Goal: Task Accomplishment & Management: Manage account settings

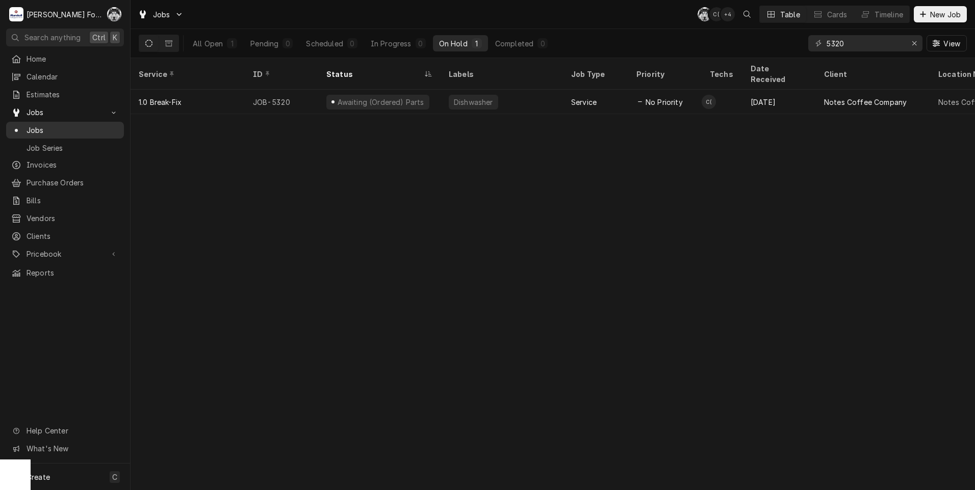
click at [39, 129] on span "Jobs" at bounding box center [73, 130] width 92 height 11
click at [912, 43] on icon "Erase input" at bounding box center [914, 43] width 6 height 7
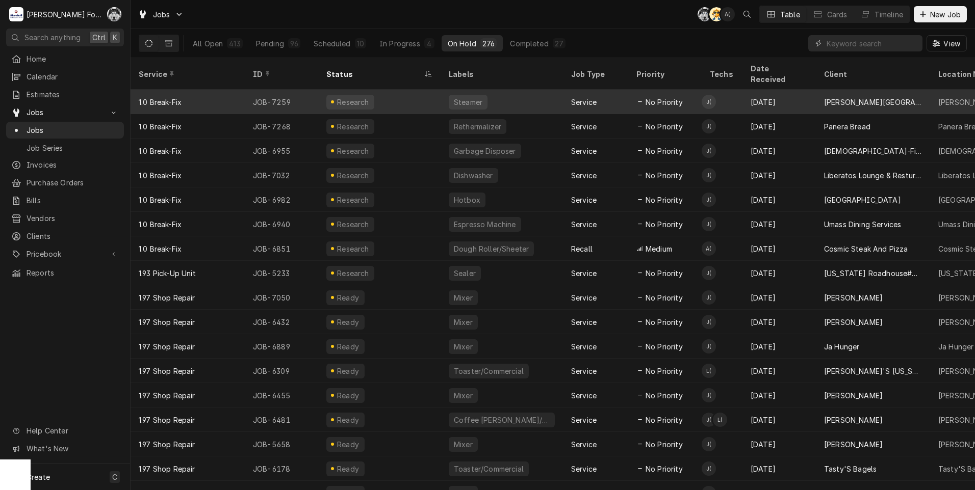
click at [426, 93] on div "Research" at bounding box center [379, 102] width 122 height 24
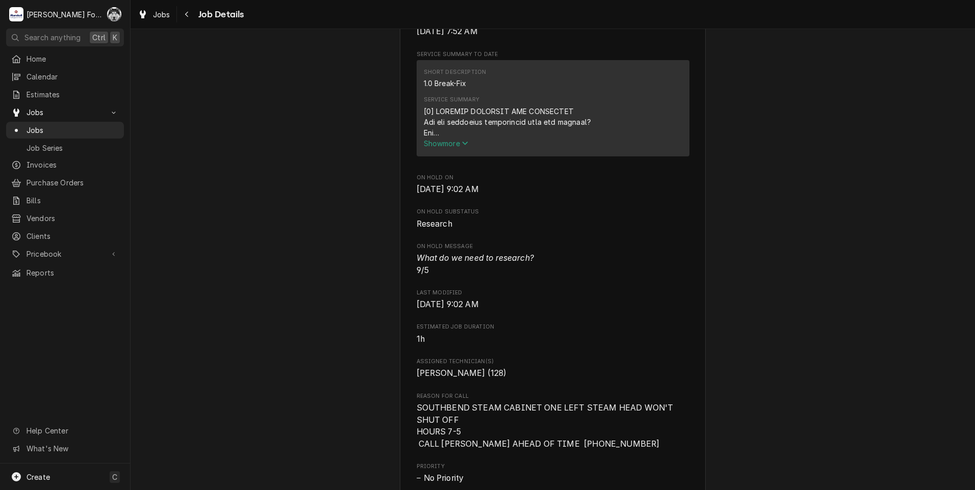
scroll to position [510, 0]
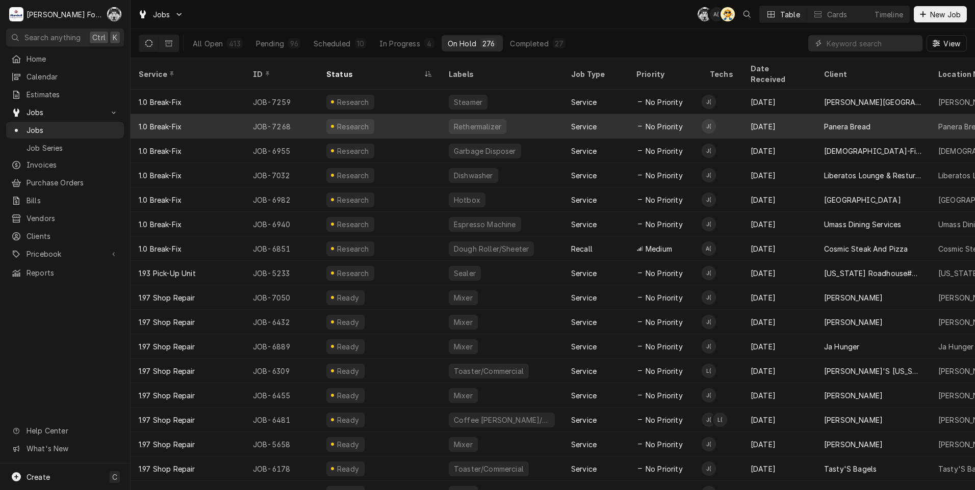
click at [477, 121] on div "Rethermalizer" at bounding box center [477, 126] width 49 height 11
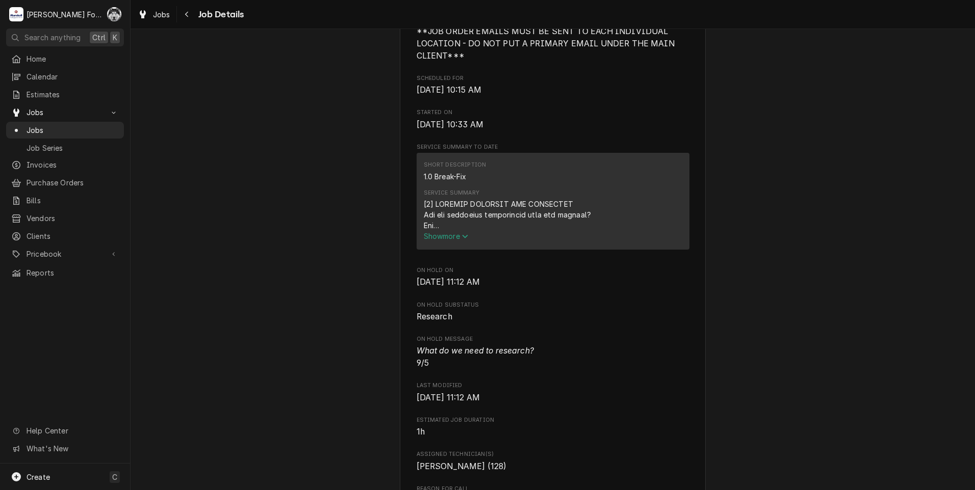
scroll to position [510, 0]
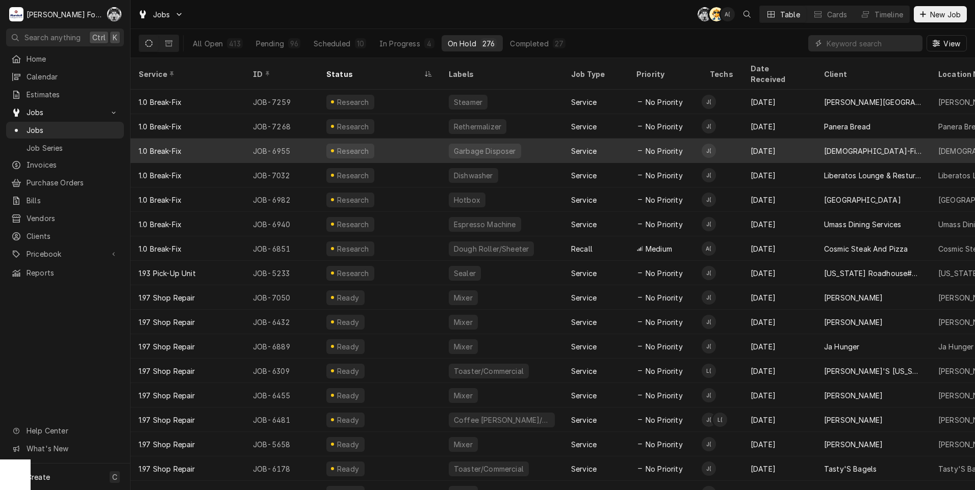
click at [525, 139] on div "Garbage Disposer" at bounding box center [501, 151] width 122 height 24
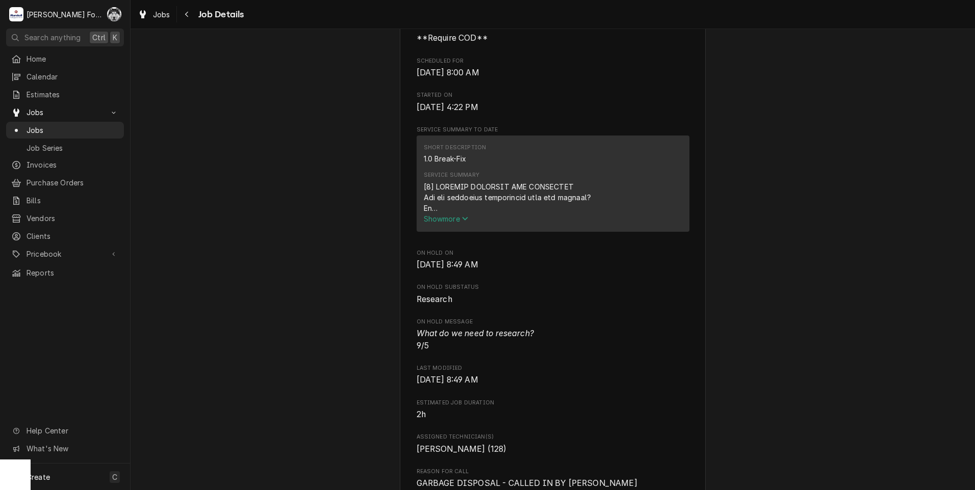
scroll to position [340, 0]
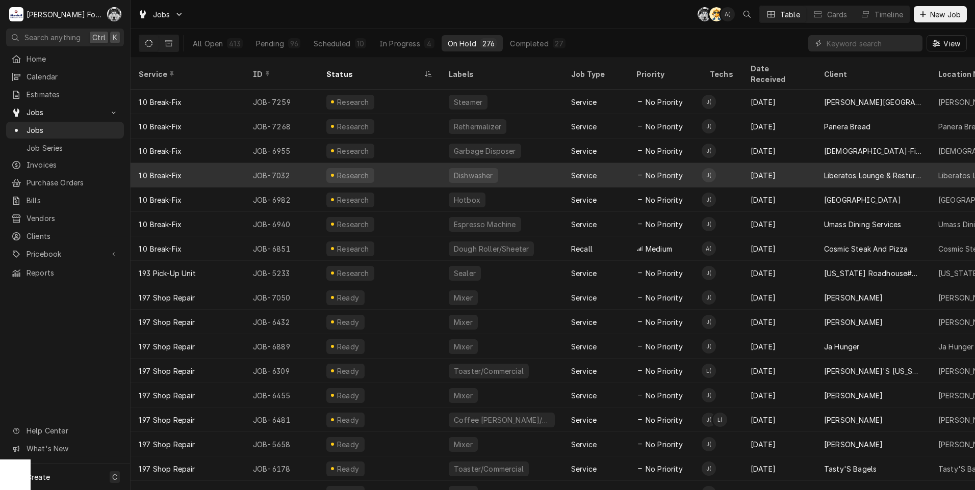
click at [477, 170] on div "Dishwasher" at bounding box center [473, 175] width 41 height 11
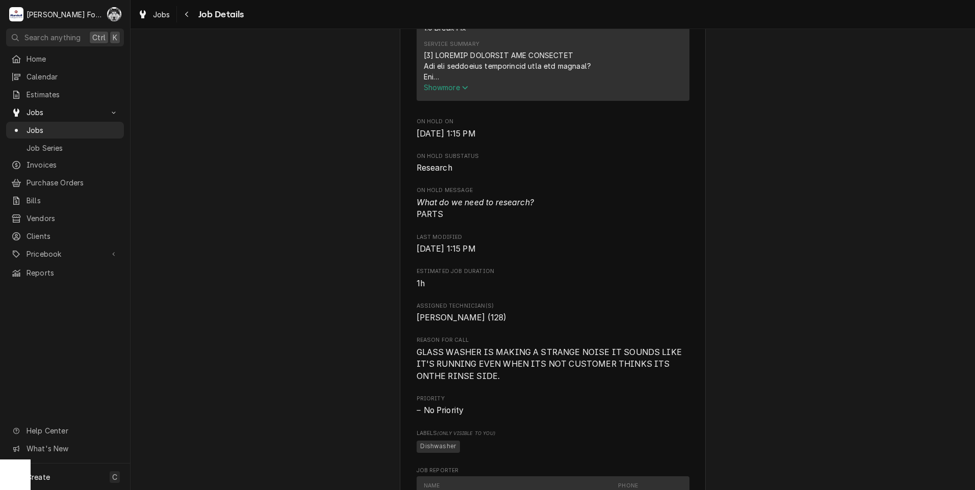
scroll to position [679, 0]
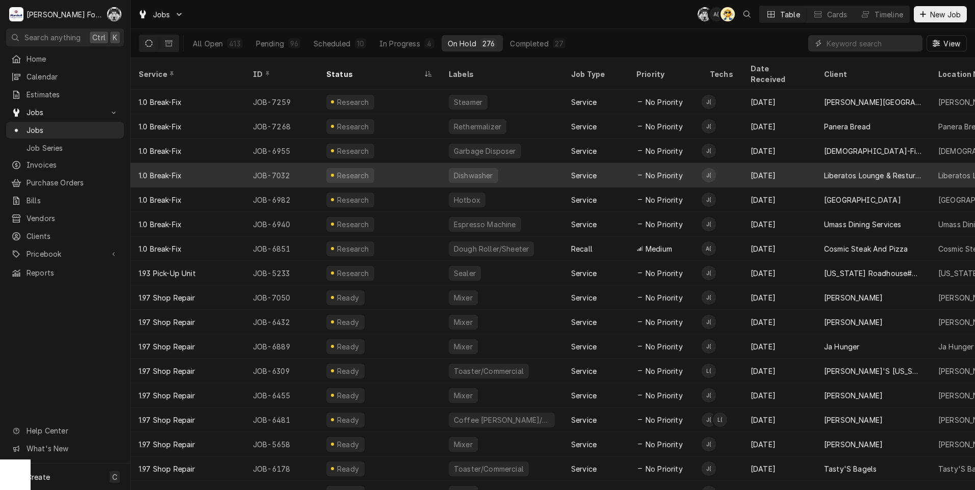
click at [394, 168] on div "Research" at bounding box center [379, 175] width 122 height 24
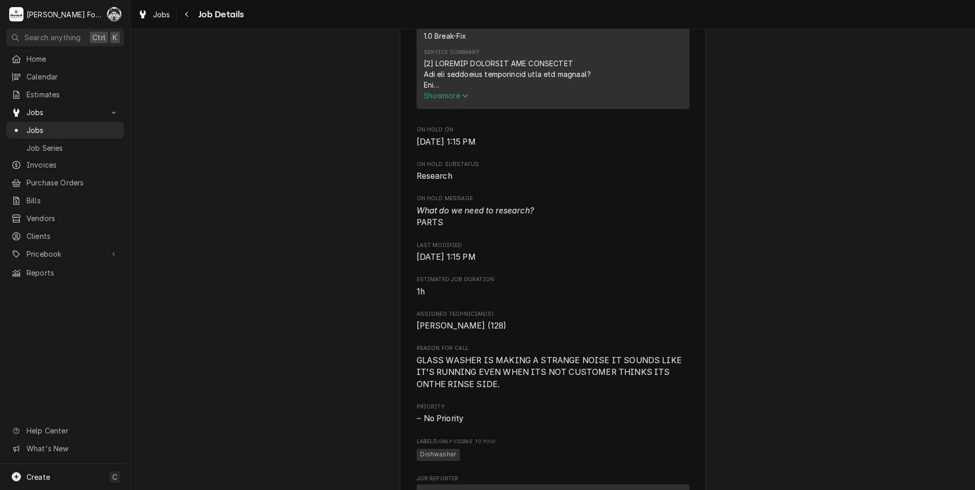
scroll to position [510, 0]
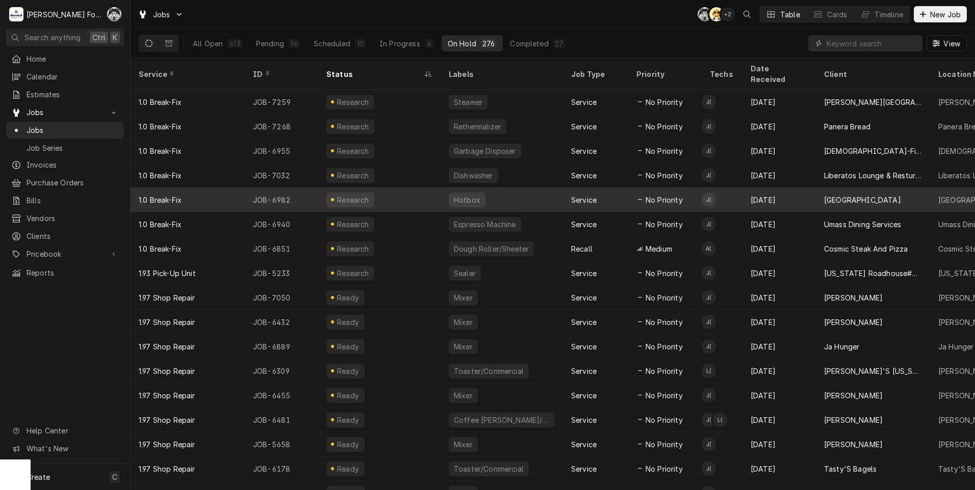
click at [369, 188] on div "Research" at bounding box center [379, 200] width 122 height 24
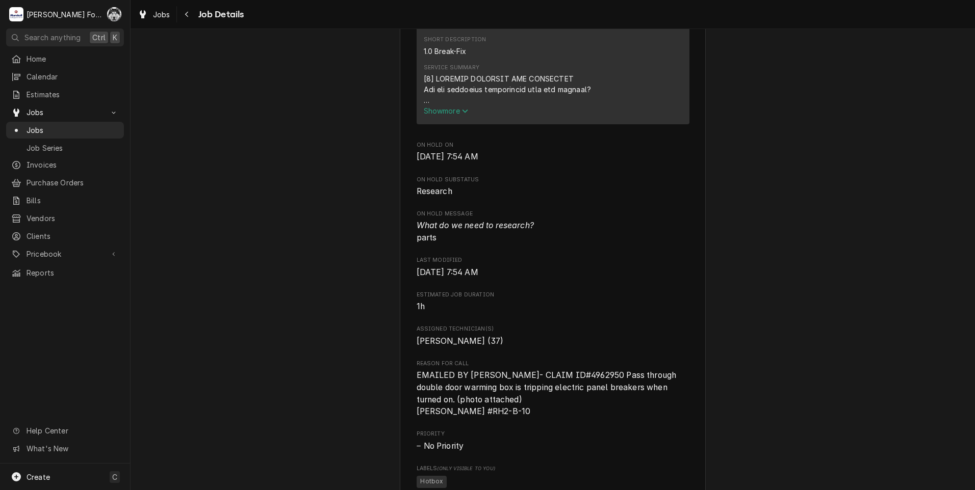
scroll to position [850, 0]
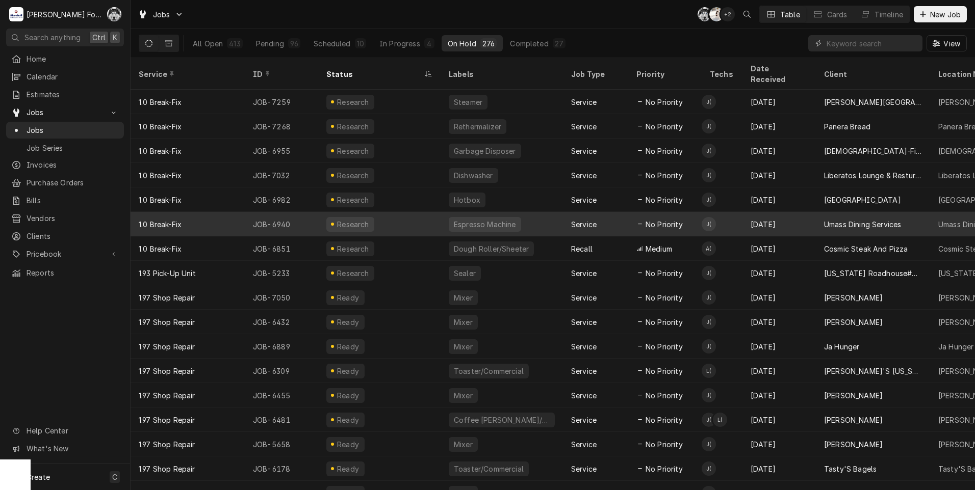
click at [471, 219] on div "Espresso Machine" at bounding box center [485, 224] width 64 height 11
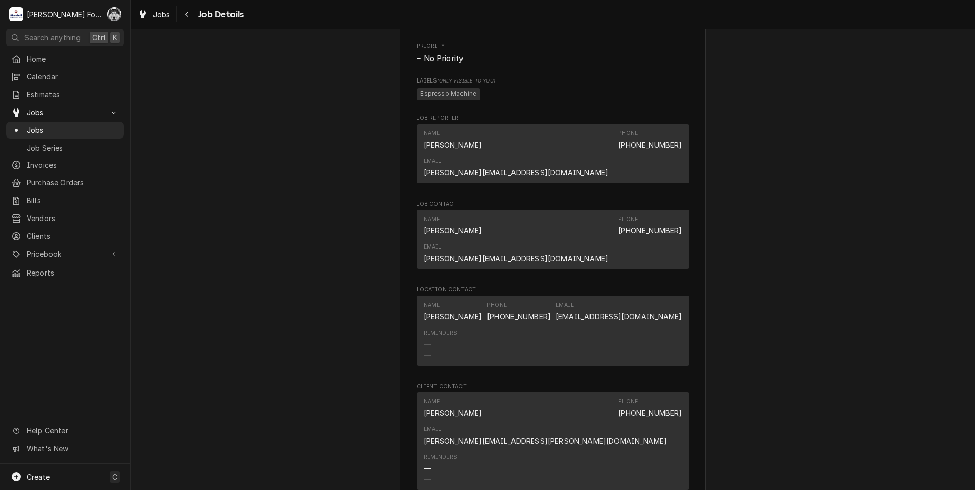
scroll to position [1019, 0]
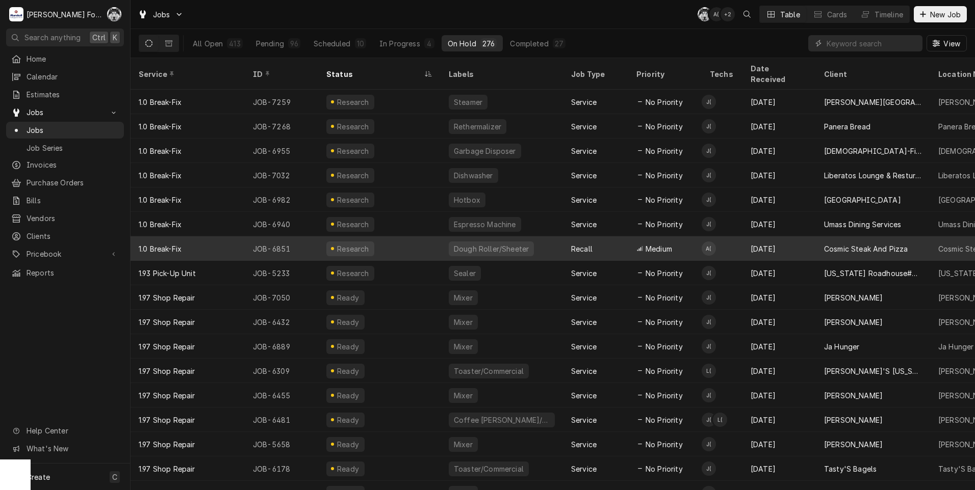
click at [475, 244] on div "Dough Roller/Sheeter" at bounding box center [491, 249] width 77 height 11
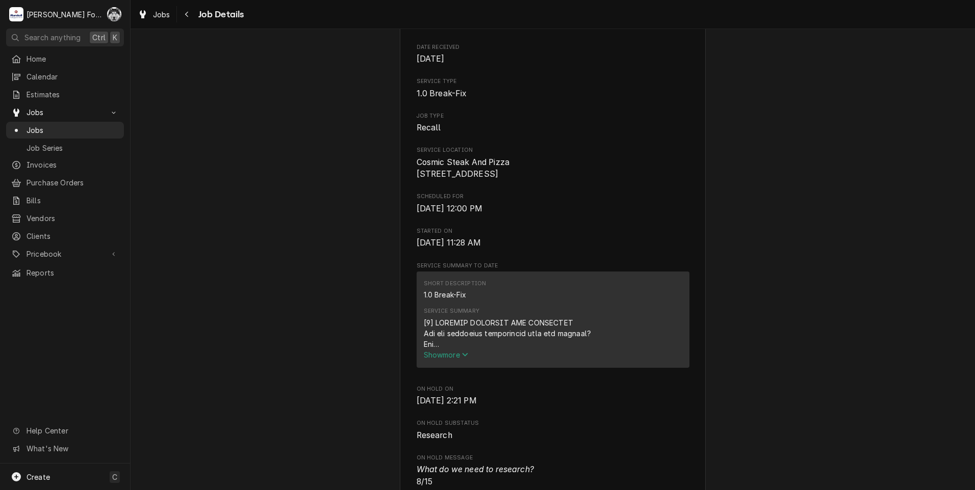
scroll to position [340, 0]
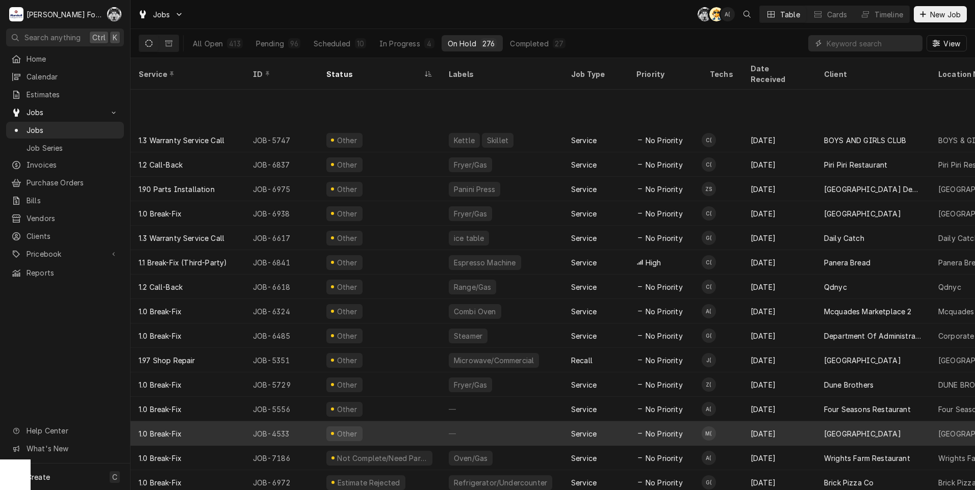
scroll to position [2727, 0]
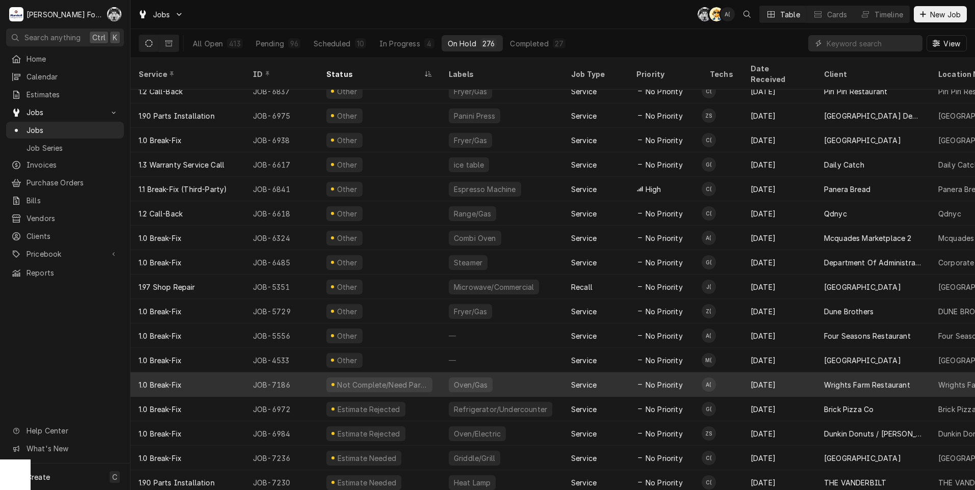
click at [393, 380] on div "Not Complete/Need Parts" at bounding box center [382, 385] width 92 height 11
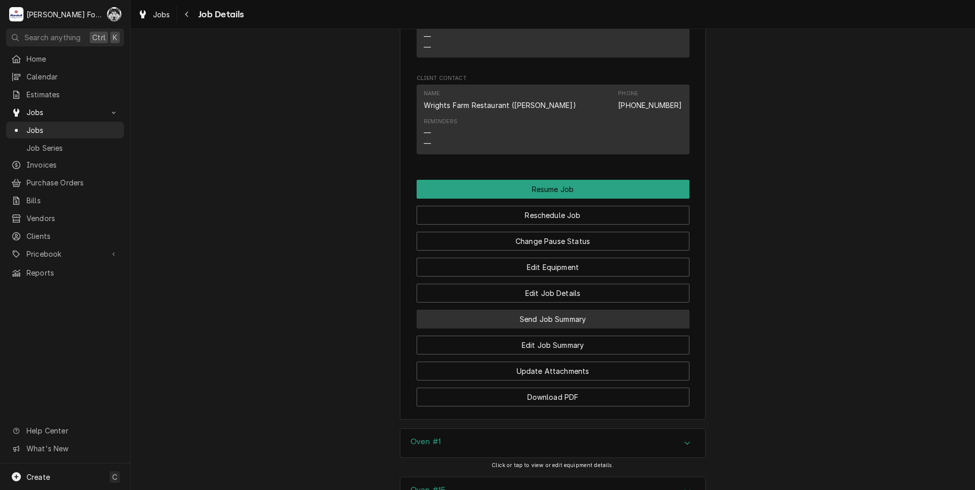
scroll to position [1189, 0]
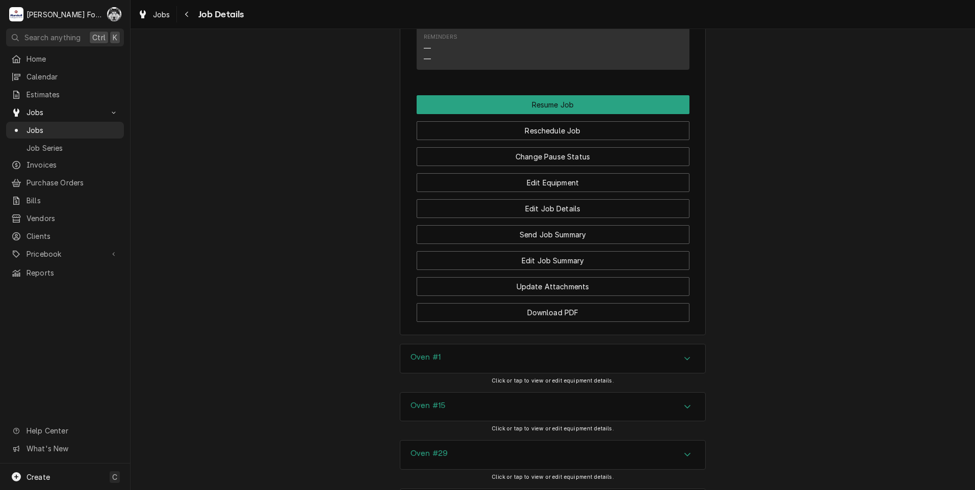
click at [470, 346] on div "Oven #1" at bounding box center [552, 359] width 305 height 29
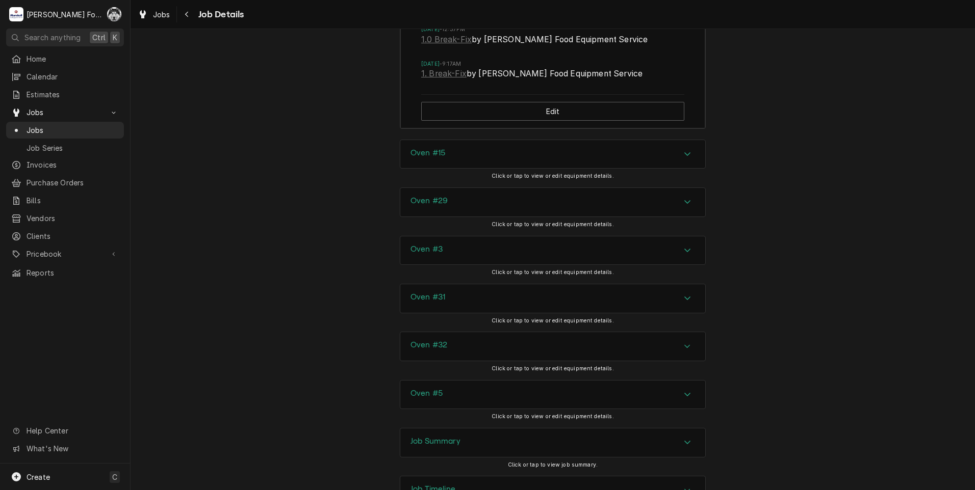
scroll to position [1869, 0]
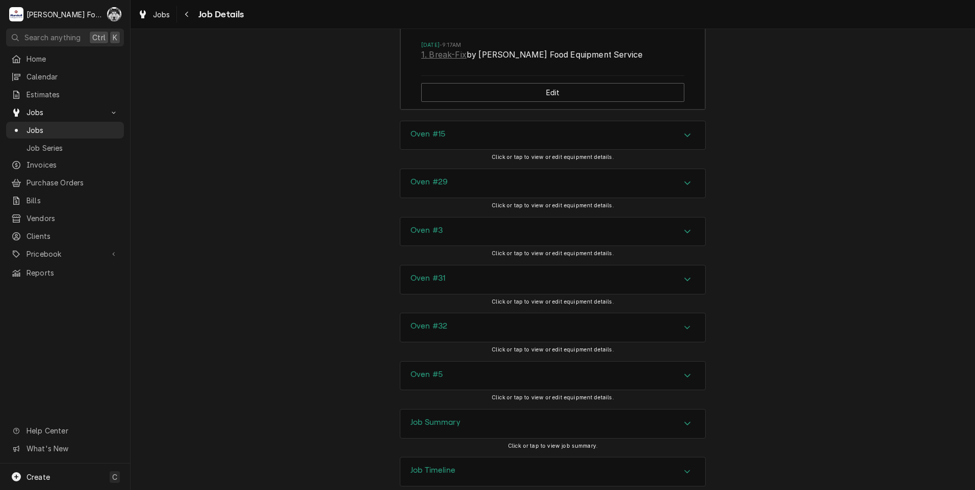
drag, startPoint x: 285, startPoint y: 72, endPoint x: 280, endPoint y: 69, distance: 6.2
click at [21, 127] on div "Jobs" at bounding box center [65, 130] width 108 height 11
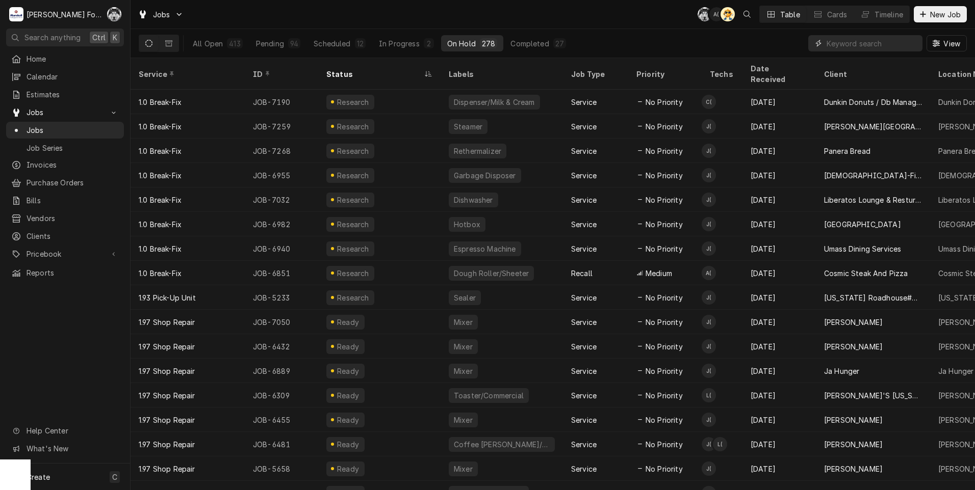
click at [855, 48] on input "Dynamic Content Wrapper" at bounding box center [871, 43] width 91 height 16
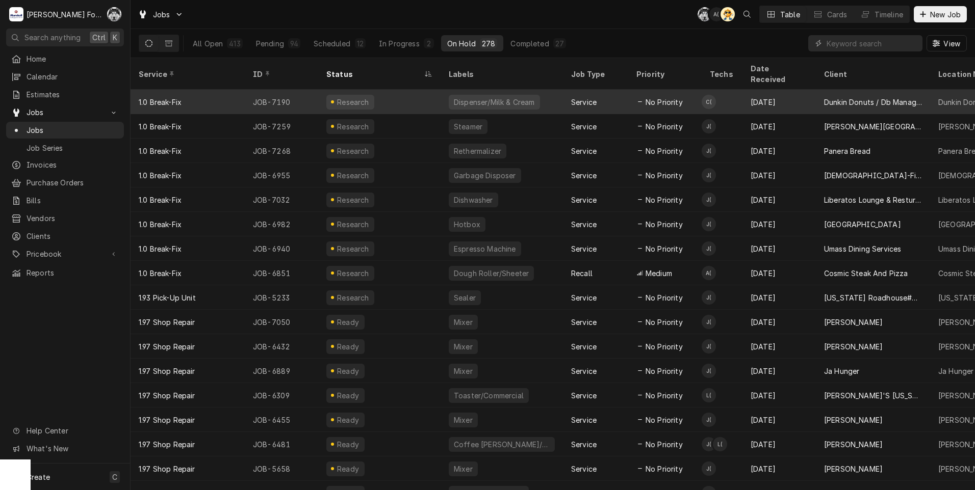
click at [662, 97] on span "No Priority" at bounding box center [663, 102] width 37 height 11
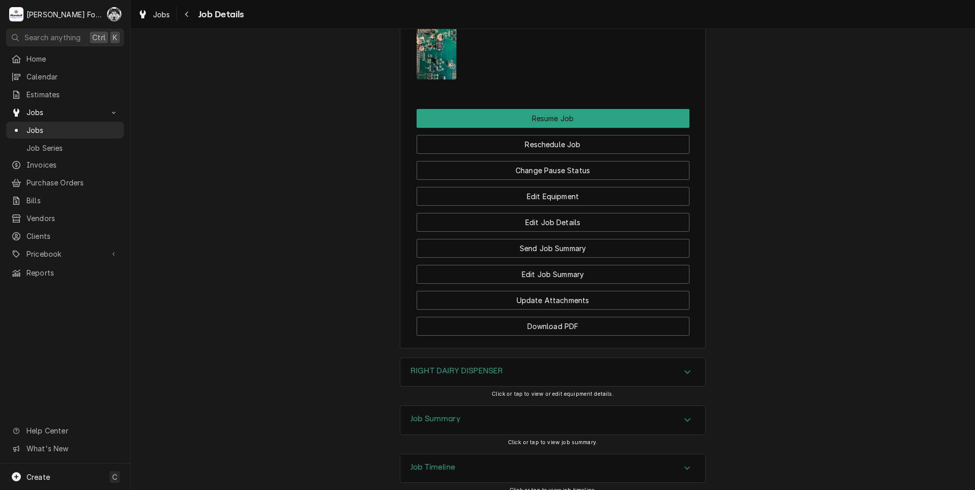
scroll to position [1279, 0]
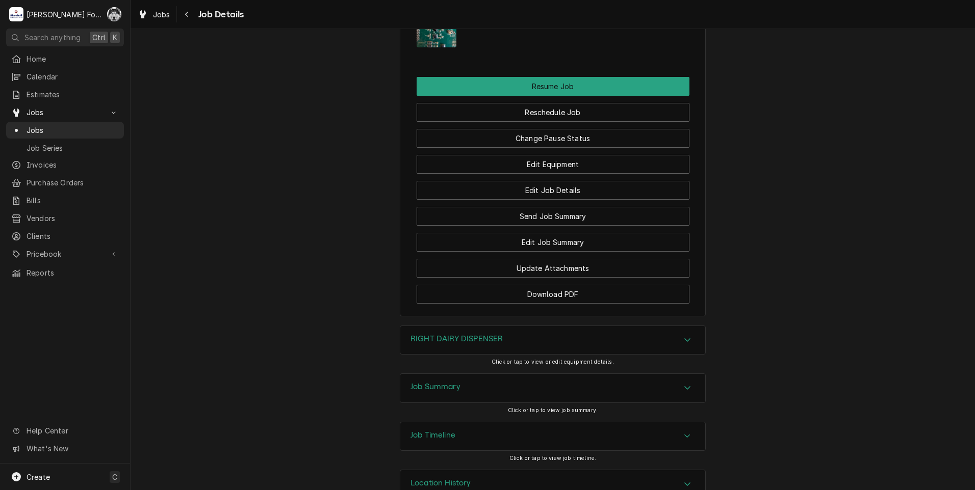
click at [463, 326] on div "RIGHT DAIRY DISPENSER" at bounding box center [552, 340] width 305 height 29
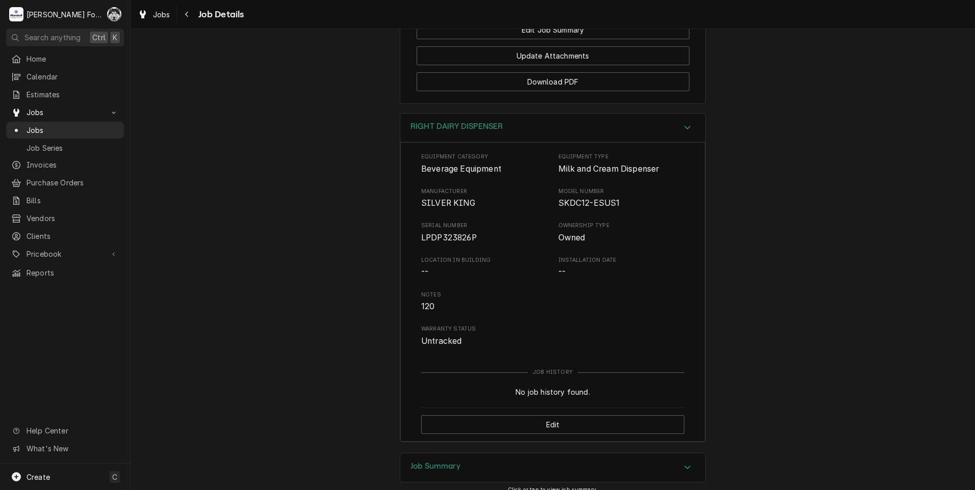
scroll to position [1572, 0]
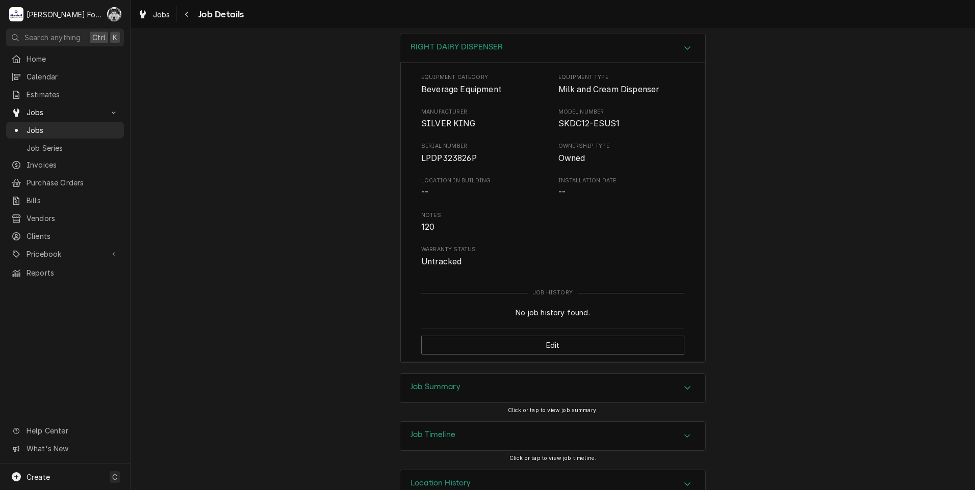
click at [482, 374] on div "Job Summary" at bounding box center [552, 388] width 305 height 29
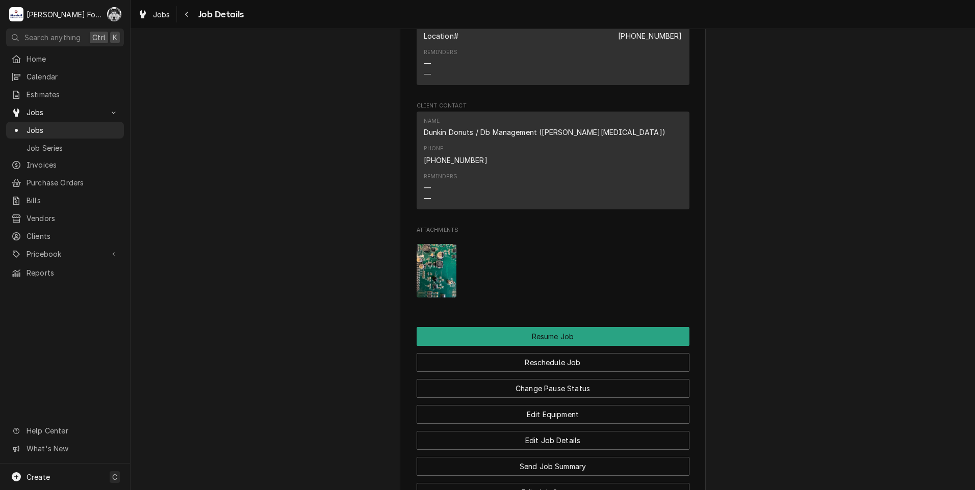
scroll to position [1019, 0]
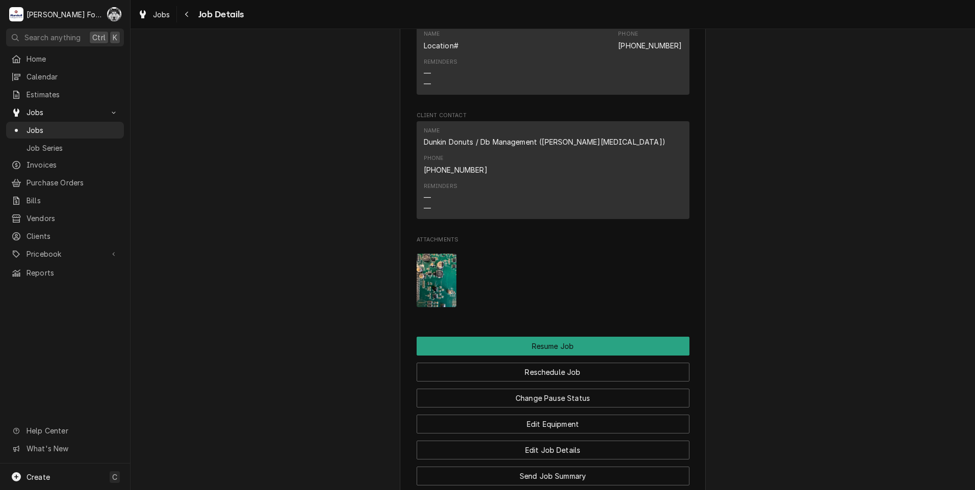
click at [428, 256] on img "Attachments" at bounding box center [436, 281] width 40 height 54
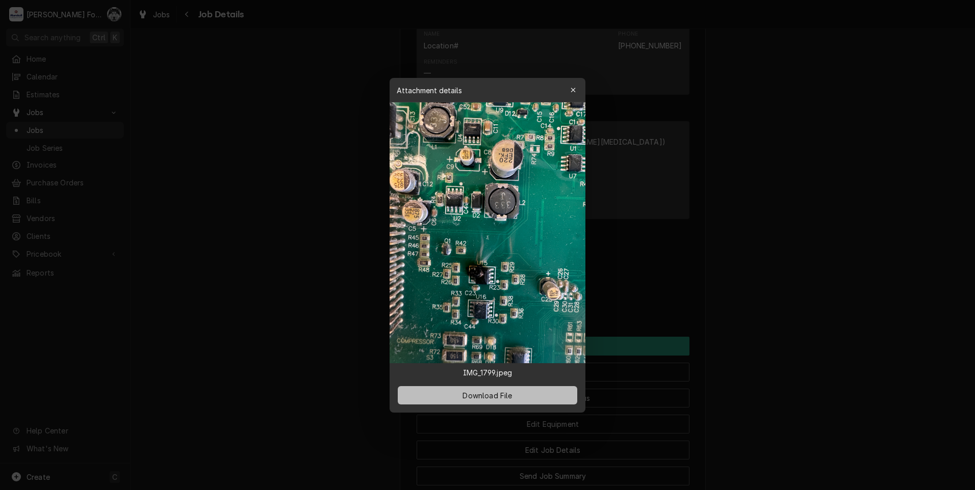
click at [512, 397] on span "Download File" at bounding box center [487, 395] width 54 height 11
click at [168, 245] on div at bounding box center [487, 245] width 975 height 490
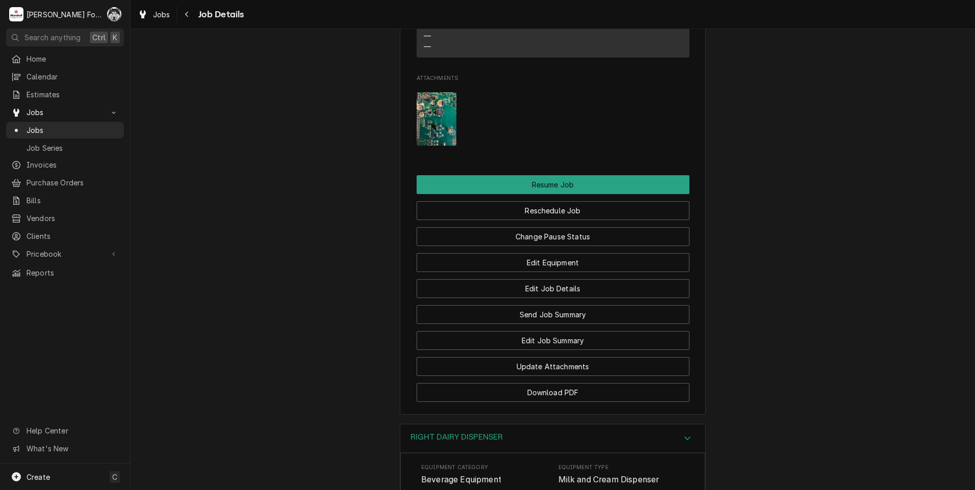
scroll to position [1190, 0]
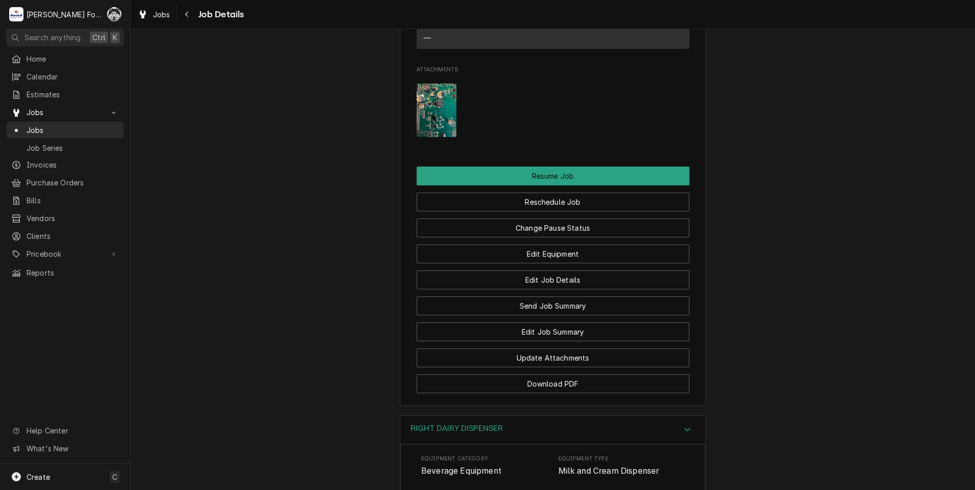
click at [527, 342] on div "Update Attachments" at bounding box center [552, 355] width 273 height 26
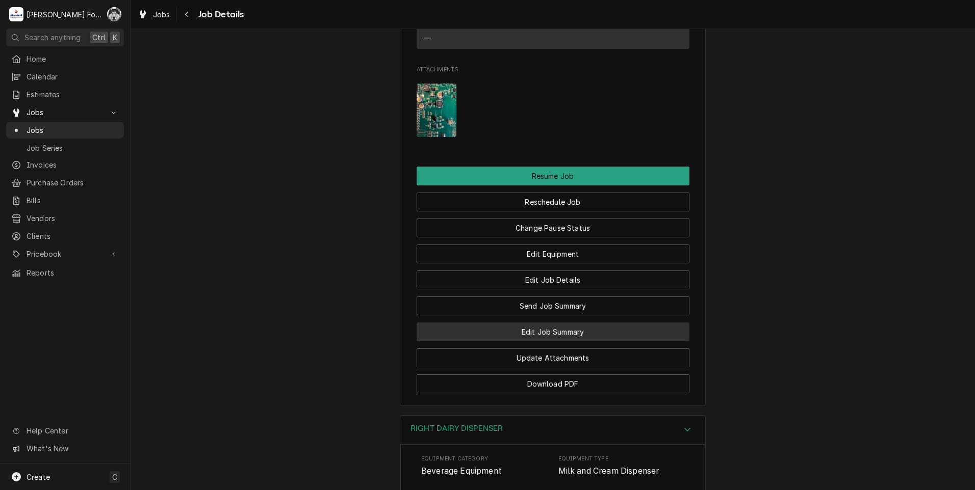
click at [533, 323] on button "Edit Job Summary" at bounding box center [552, 332] width 273 height 19
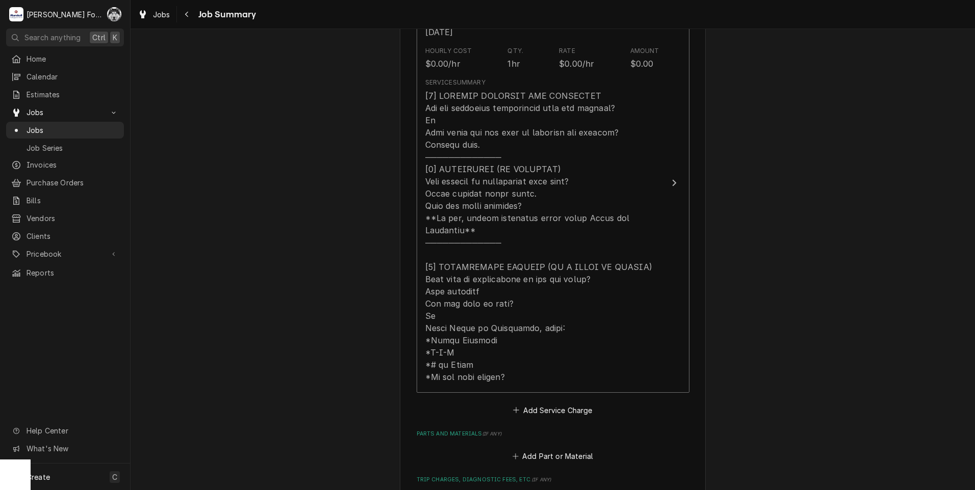
scroll to position [340, 0]
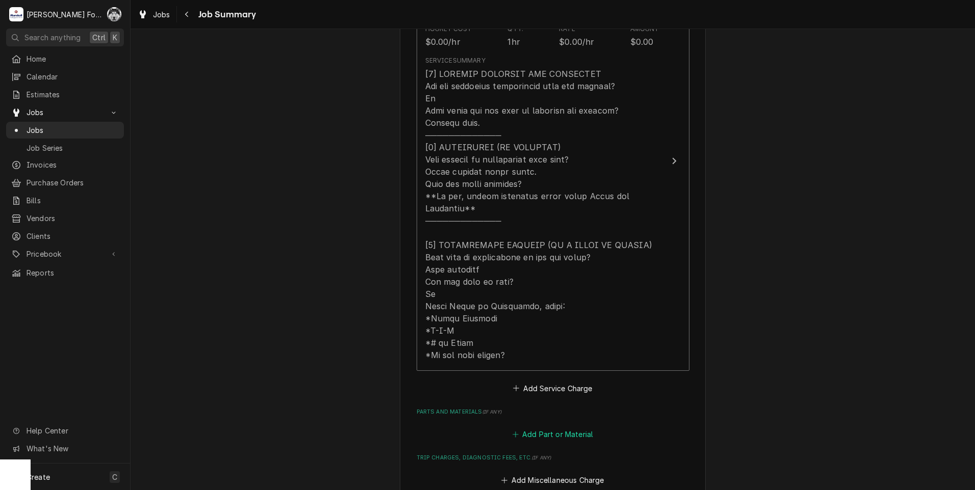
click at [533, 428] on button "Add Part or Material" at bounding box center [552, 435] width 84 height 14
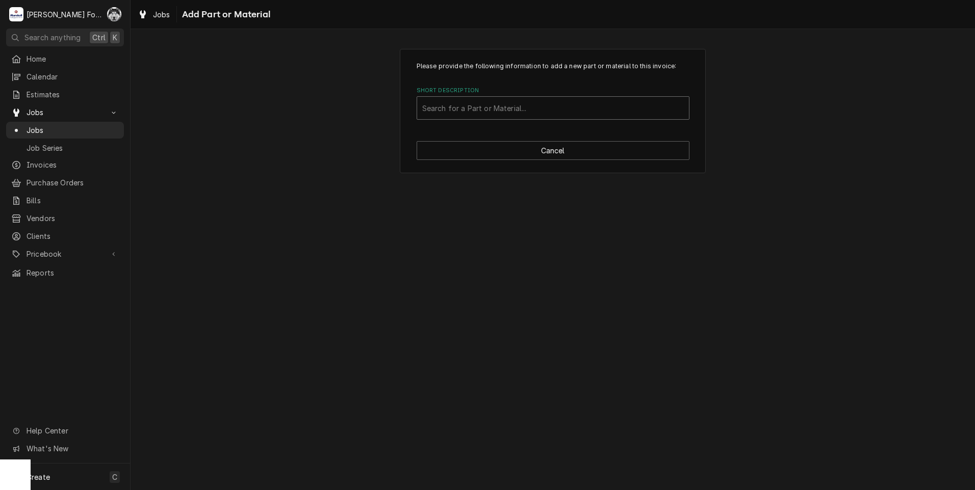
click at [528, 108] on div "Short Description" at bounding box center [553, 108] width 262 height 18
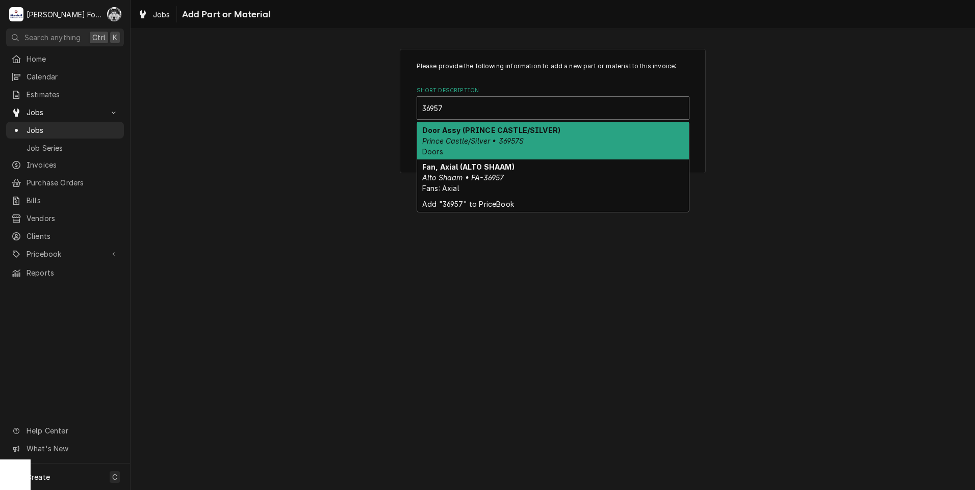
type input "36957S"
click at [500, 141] on em "Prince Castle/Silver • 36957S" at bounding box center [473, 141] width 102 height 9
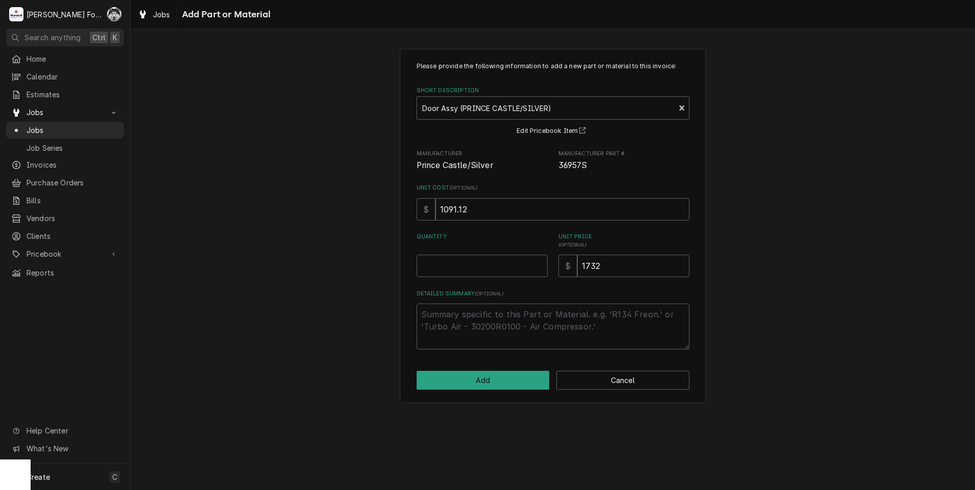
drag, startPoint x: 500, startPoint y: 141, endPoint x: 423, endPoint y: 233, distance: 120.2
click at [423, 233] on label "Quantity" at bounding box center [481, 241] width 131 height 16
click at [423, 255] on input "Quantity" at bounding box center [481, 266] width 131 height 22
type textarea "x"
type input "0.5"
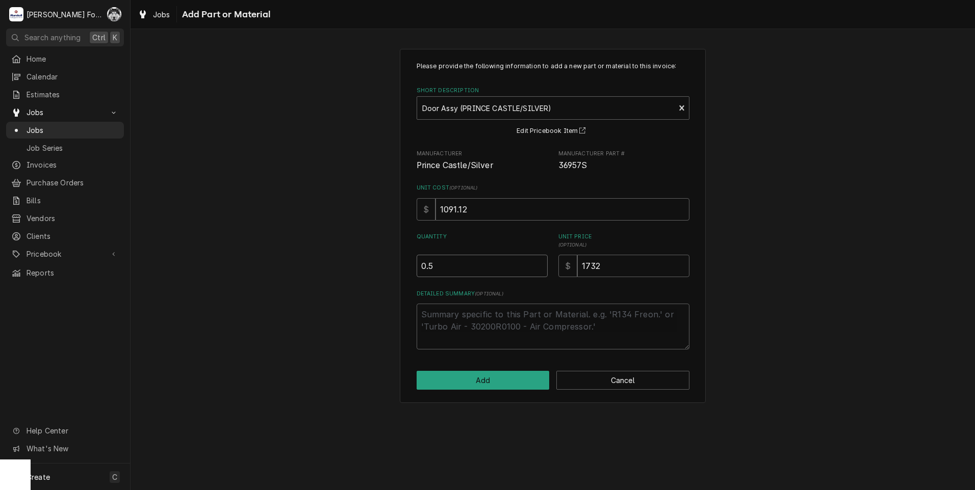
click at [538, 263] on input "0.5" at bounding box center [481, 266] width 131 height 22
type textarea "x"
type input "1"
click at [538, 263] on input "1" at bounding box center [481, 266] width 131 height 22
click at [504, 380] on button "Add" at bounding box center [482, 380] width 133 height 19
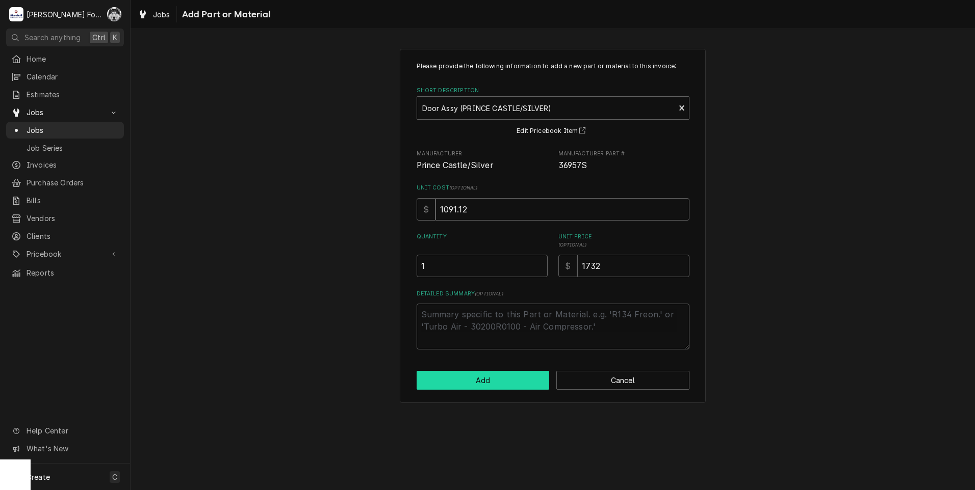
type textarea "x"
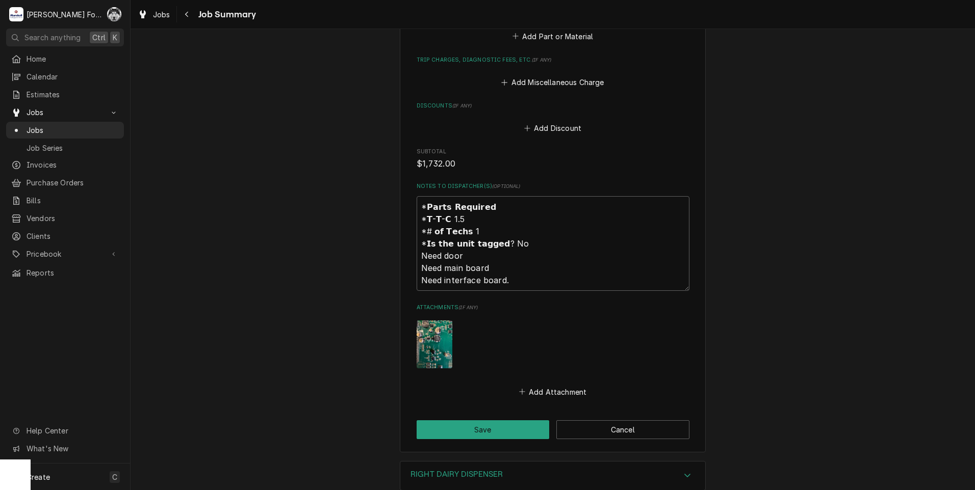
scroll to position [680, 0]
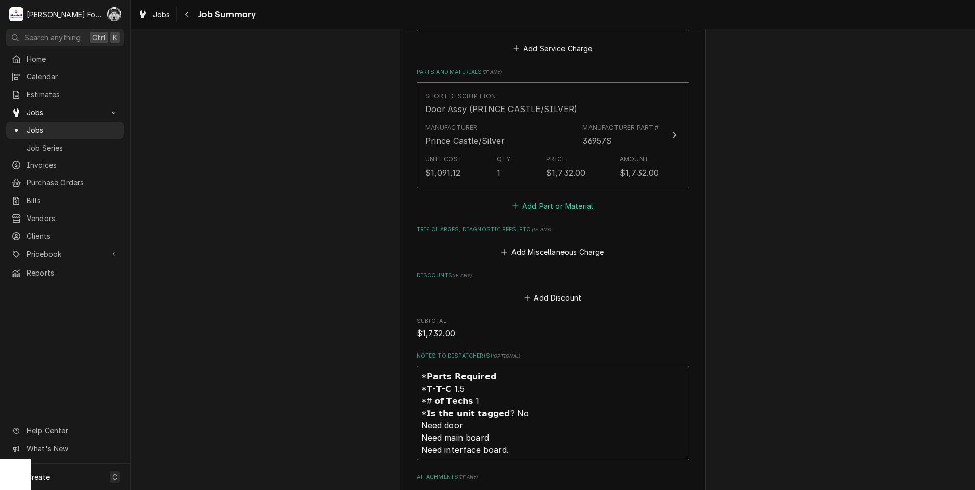
click at [531, 200] on button "Add Part or Material" at bounding box center [552, 206] width 84 height 14
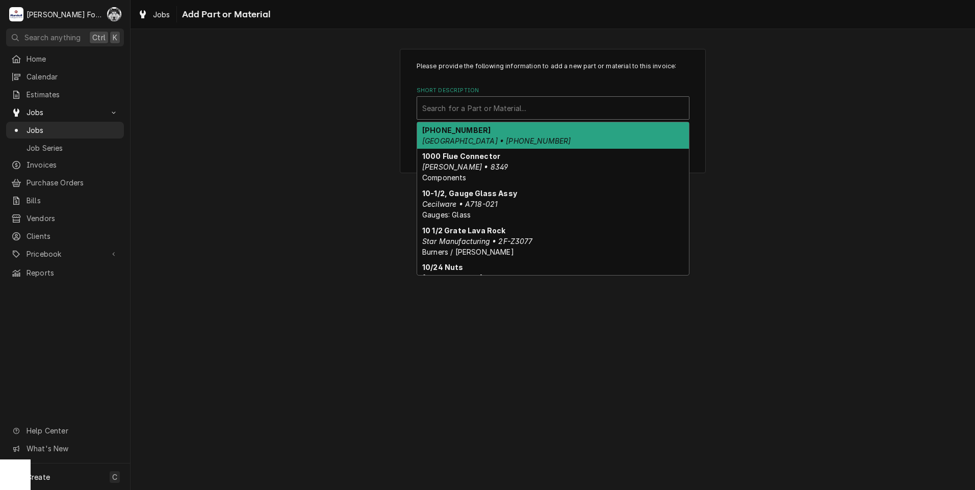
click at [504, 115] on div "Short Description" at bounding box center [553, 108] width 262 height 18
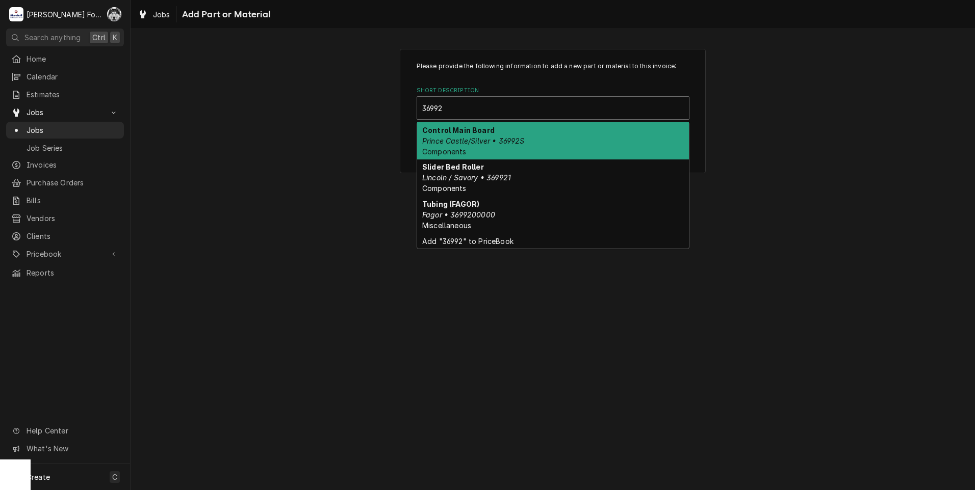
type input "36992S"
click at [453, 149] on span "Components" at bounding box center [444, 151] width 44 height 9
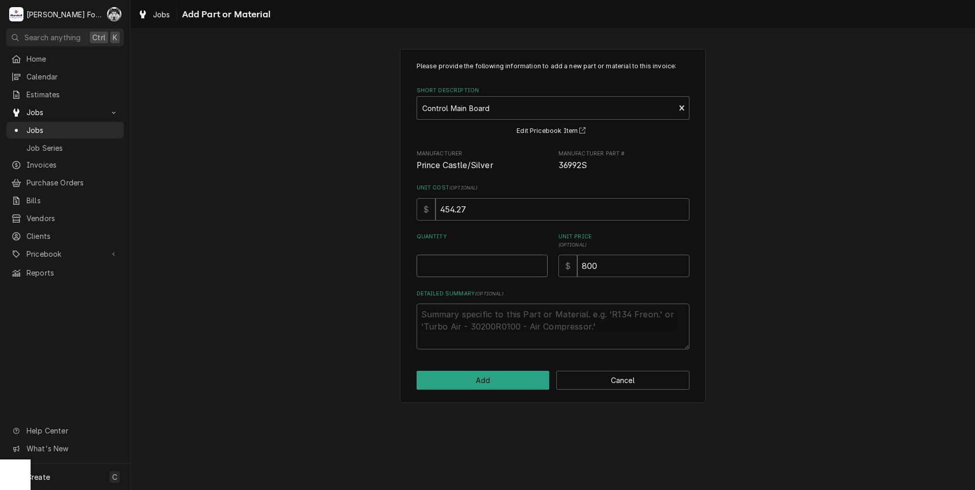
type textarea "x"
type input "0.5"
click at [540, 262] on input "0.5" at bounding box center [481, 266] width 131 height 22
type textarea "x"
type input "1"
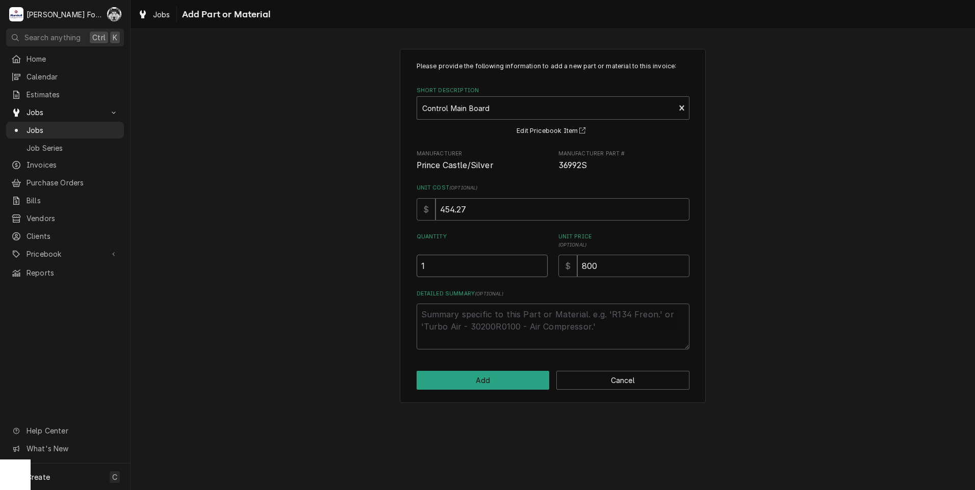
click at [540, 262] on input "1" at bounding box center [481, 266] width 131 height 22
click at [475, 378] on button "Add" at bounding box center [482, 380] width 133 height 19
type textarea "x"
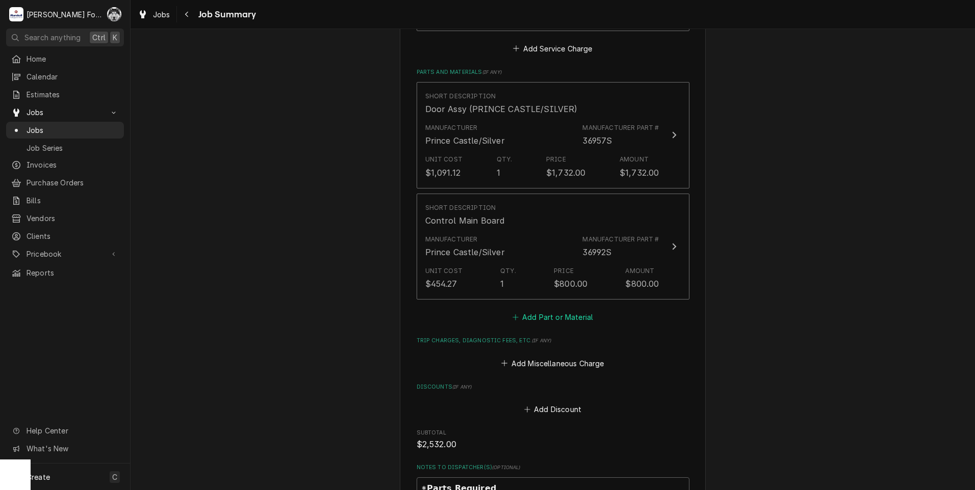
click at [543, 310] on button "Add Part or Material" at bounding box center [552, 317] width 84 height 14
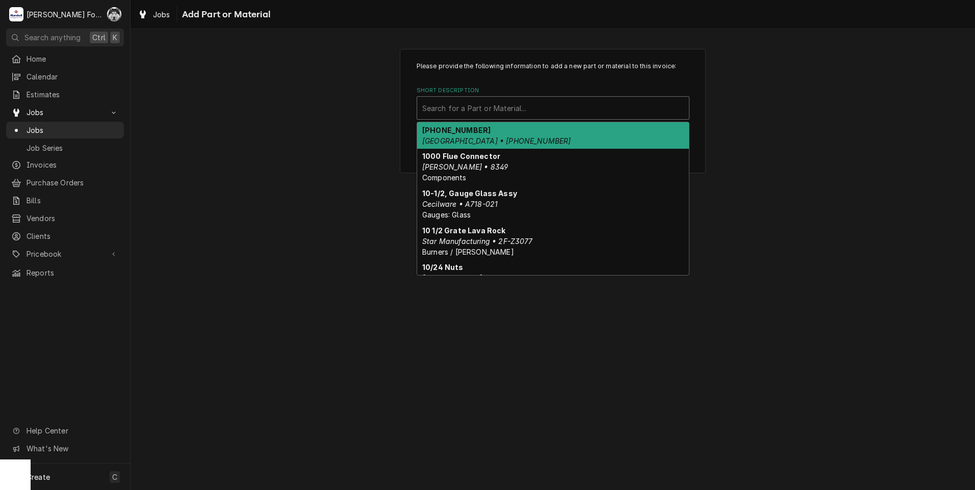
click at [578, 102] on div "Short Description" at bounding box center [553, 108] width 262 height 18
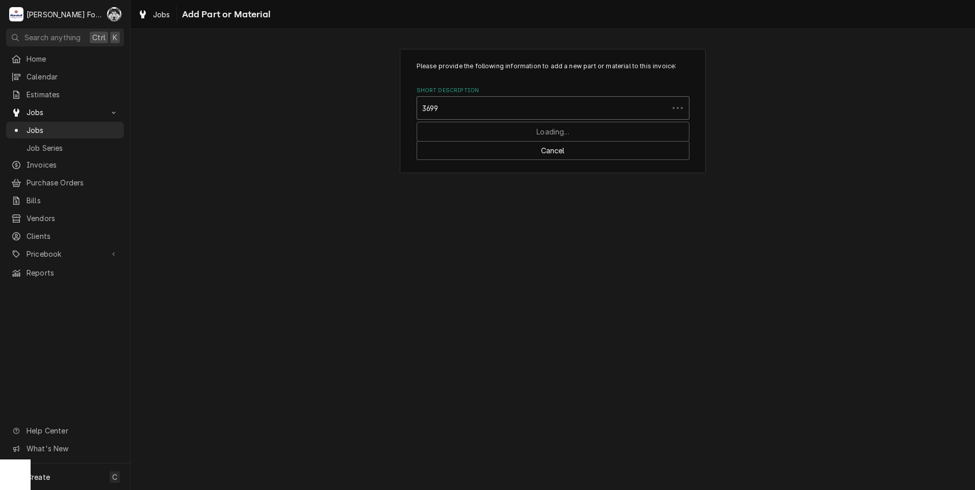
type input "36993"
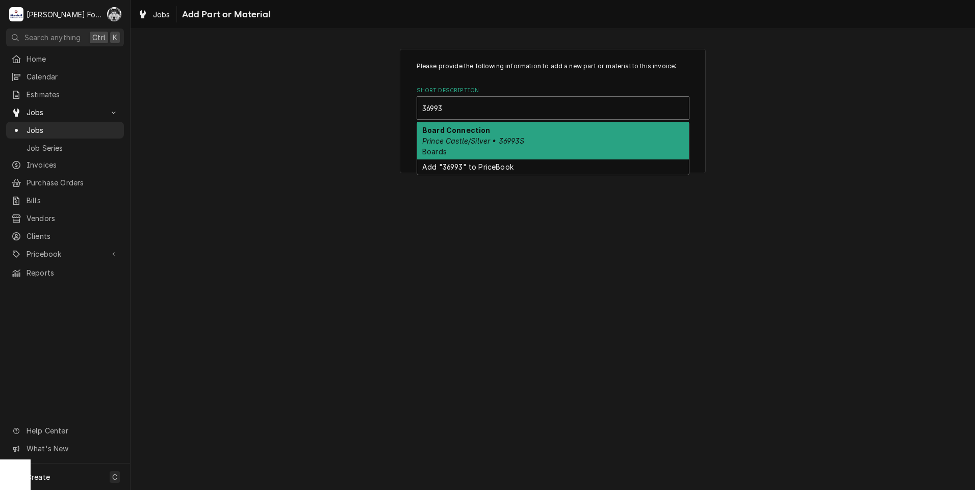
click at [509, 145] on div "Board Connection Prince Castle/Silver • 36993S Boards" at bounding box center [553, 140] width 272 height 37
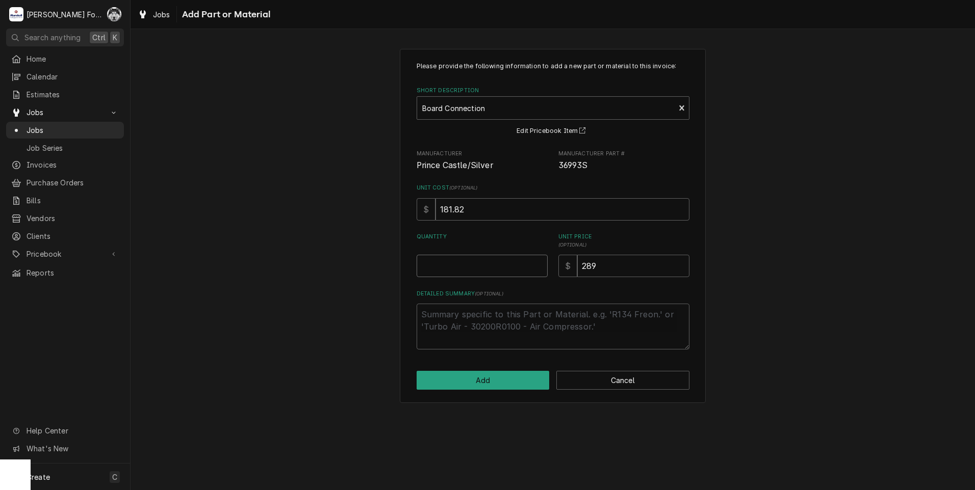
type textarea "x"
type input "0.5"
click at [536, 263] on input "0.5" at bounding box center [481, 266] width 131 height 22
type textarea "x"
type input "1"
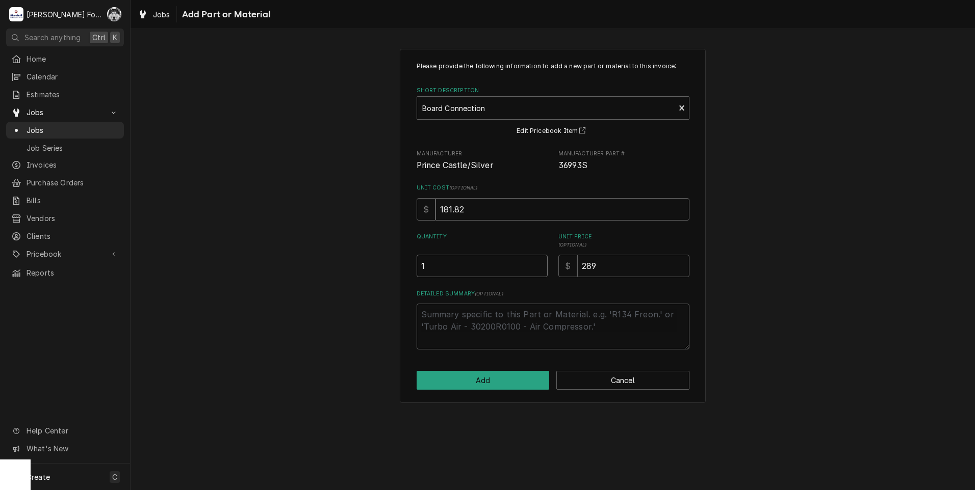
click at [536, 263] on input "1" at bounding box center [481, 266] width 131 height 22
drag, startPoint x: 620, startPoint y: 268, endPoint x: 520, endPoint y: 271, distance: 100.0
click at [520, 271] on div "Quantity 1 Unit Price ( optional ) $ 289" at bounding box center [552, 255] width 273 height 44
type textarea "x"
type input "9"
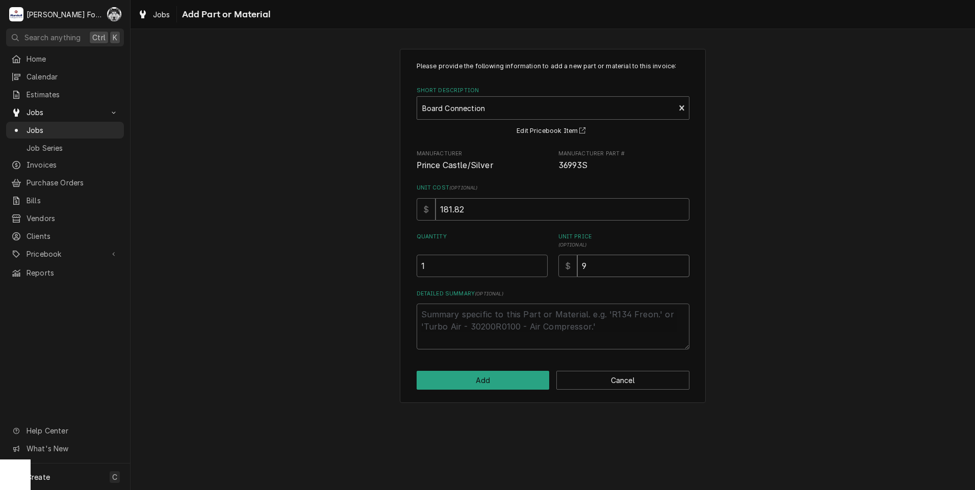
type textarea "x"
type input "98"
click at [470, 384] on button "Add" at bounding box center [482, 380] width 133 height 19
type textarea "x"
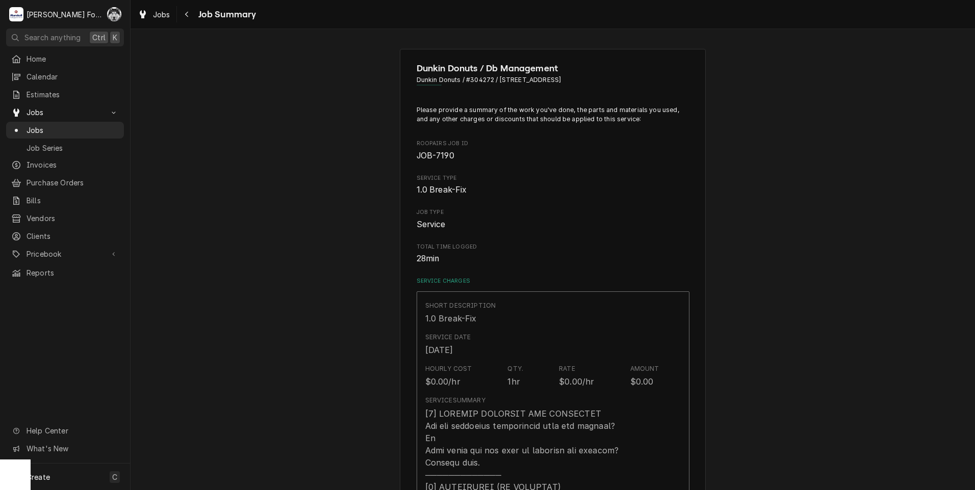
scroll to position [680, 0]
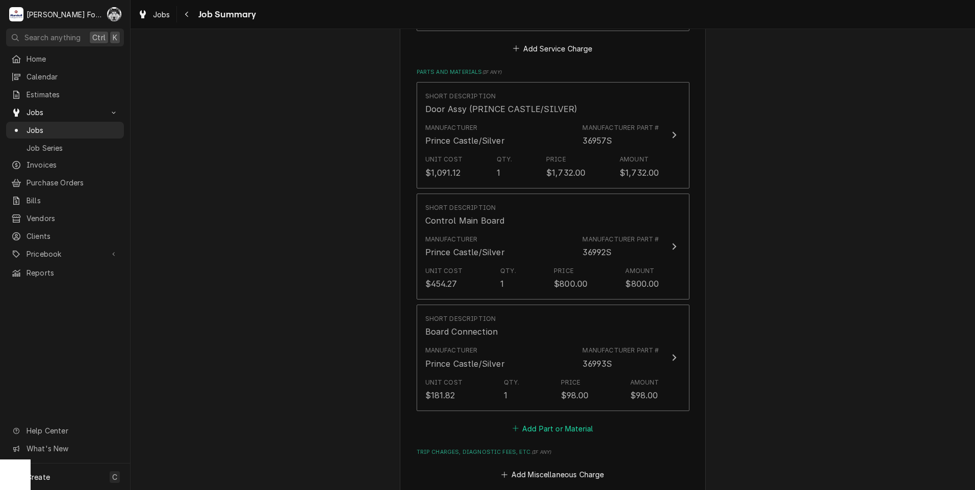
click at [524, 422] on button "Add Part or Material" at bounding box center [552, 429] width 84 height 14
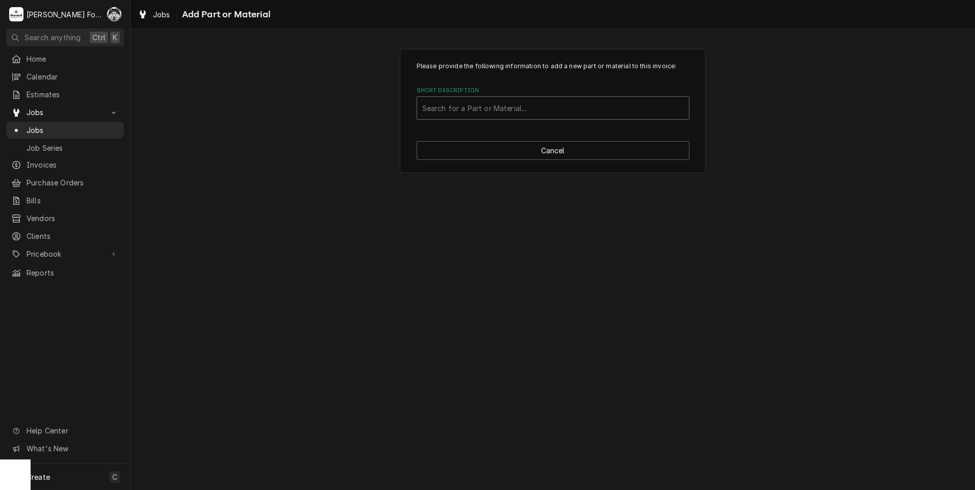
drag, startPoint x: 510, startPoint y: 123, endPoint x: 511, endPoint y: 118, distance: 5.2
click at [510, 120] on div "Please provide the following information to add a new part or material to this …" at bounding box center [553, 111] width 306 height 124
click at [516, 112] on div "Short Description" at bounding box center [553, 108] width 262 height 18
type input "SSDT"
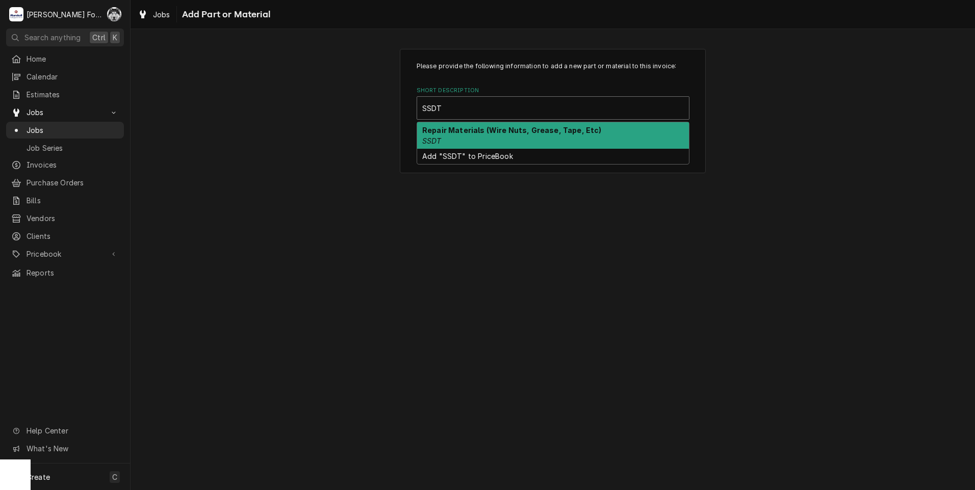
click at [547, 145] on div "Repair Materials (Wire Nuts, Grease, Tape, Etc) SSDT" at bounding box center [553, 135] width 272 height 27
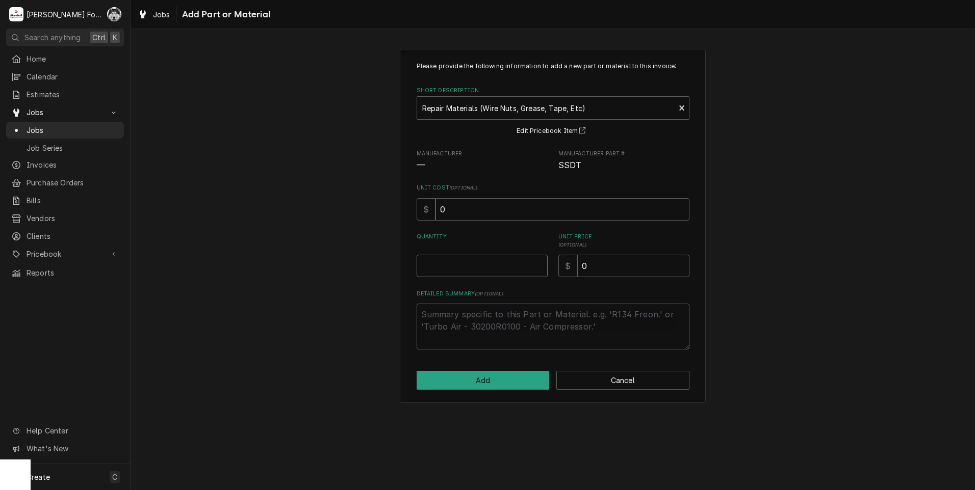
type textarea "x"
type input "0.5"
click at [541, 266] on input "0.5" at bounding box center [481, 266] width 131 height 22
type textarea "x"
type input "0"
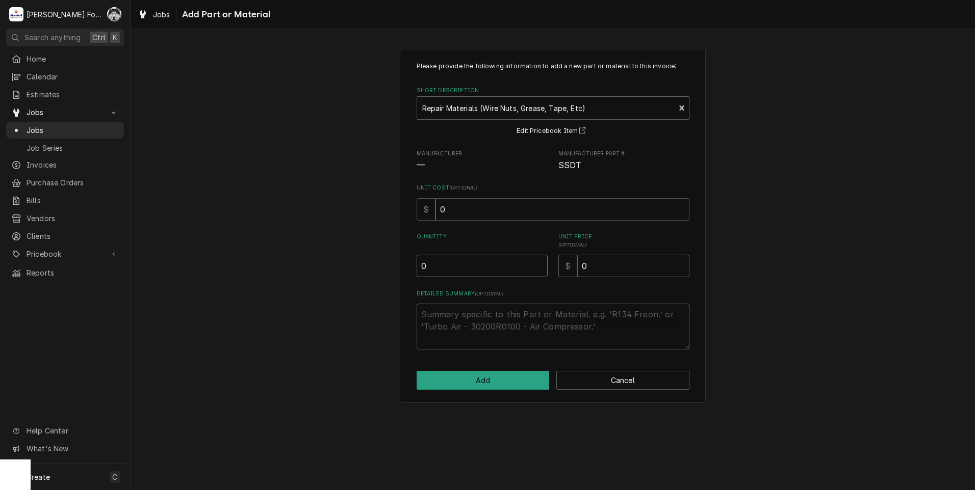
click at [540, 266] on input "0" at bounding box center [481, 266] width 131 height 22
type textarea "x"
type input "0.5"
click at [539, 266] on input "0.5" at bounding box center [481, 266] width 131 height 22
type textarea "x"
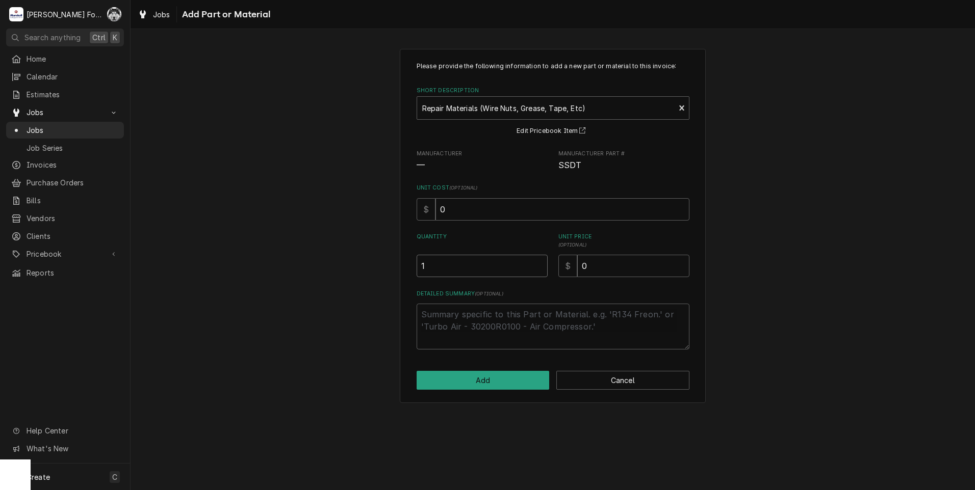
type input "1"
click at [539, 266] on input "1" at bounding box center [481, 266] width 131 height 22
drag, startPoint x: 621, startPoint y: 264, endPoint x: 526, endPoint y: 277, distance: 96.2
click at [528, 277] on div "Quantity 1 Unit Price ( optional ) $ 0" at bounding box center [552, 255] width 273 height 44
type textarea "x"
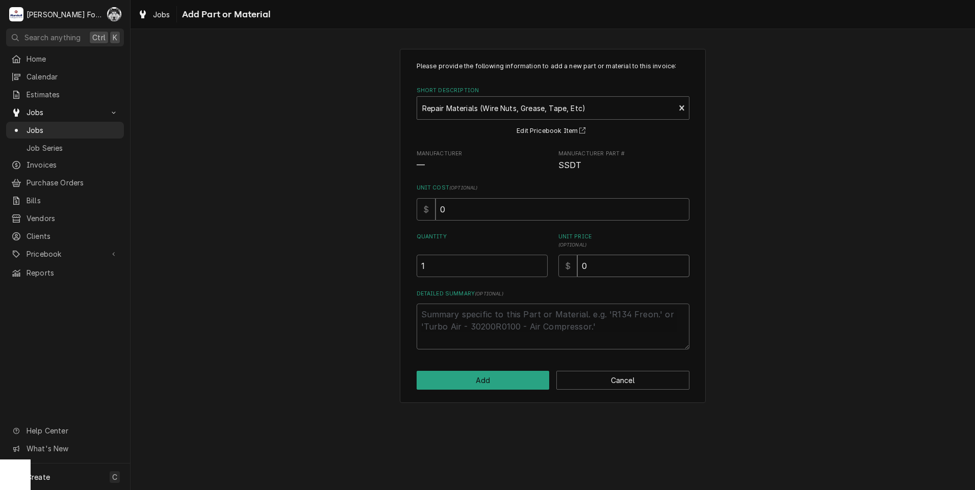
type input "2"
type textarea "x"
type input "20"
click at [483, 375] on button "Add" at bounding box center [482, 380] width 133 height 19
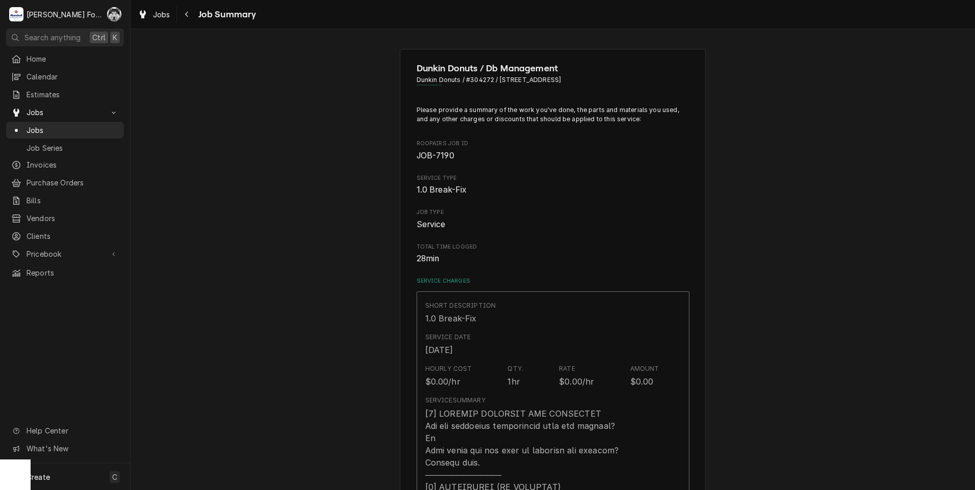
scroll to position [680, 0]
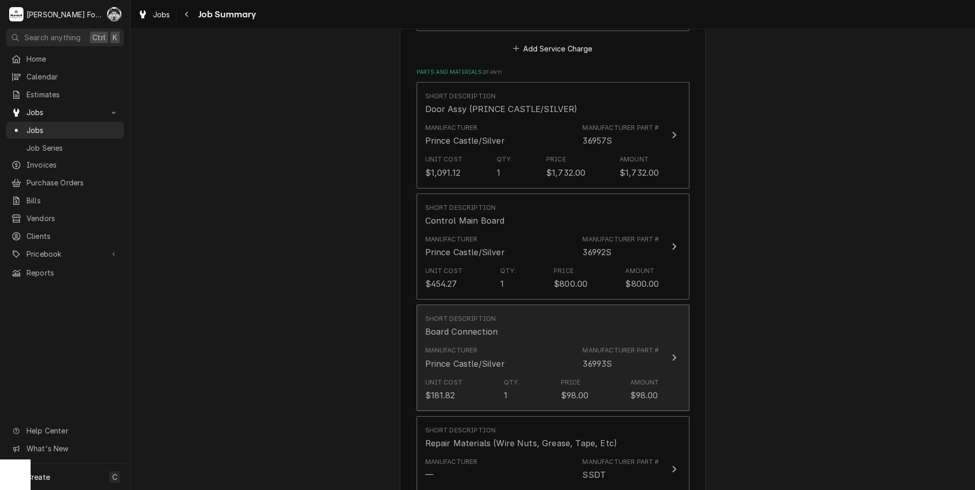
click at [478, 377] on div "Unit Cost $181.82 Qty. 1 Price $98.00 Amount $98.00" at bounding box center [542, 390] width 234 height 32
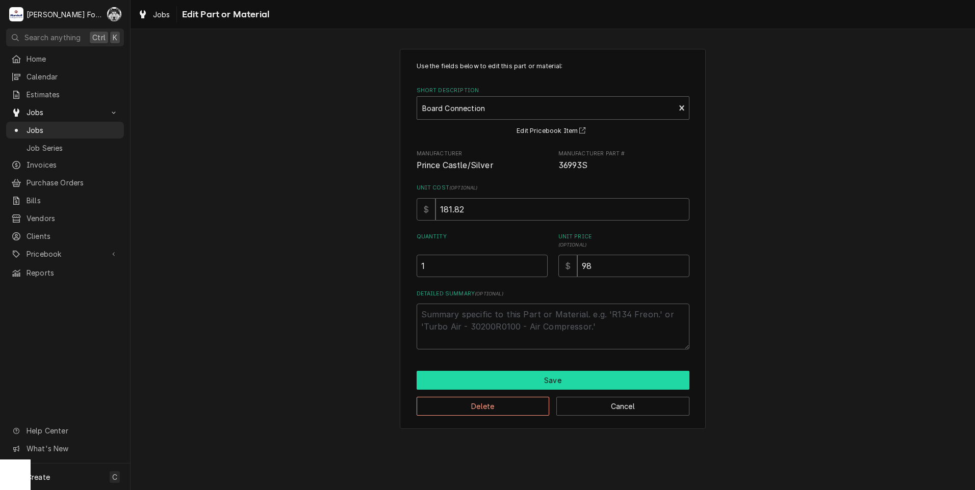
click at [478, 377] on button "Save" at bounding box center [552, 380] width 273 height 19
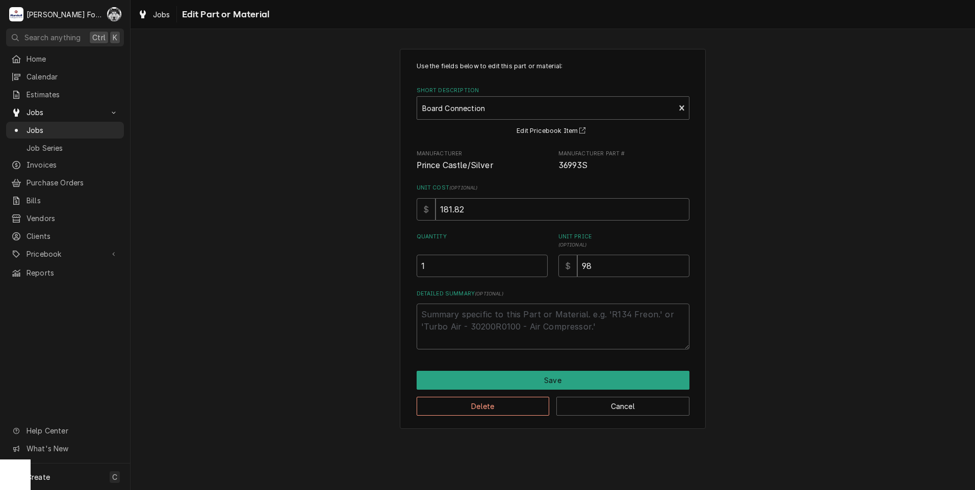
scroll to position [680, 0]
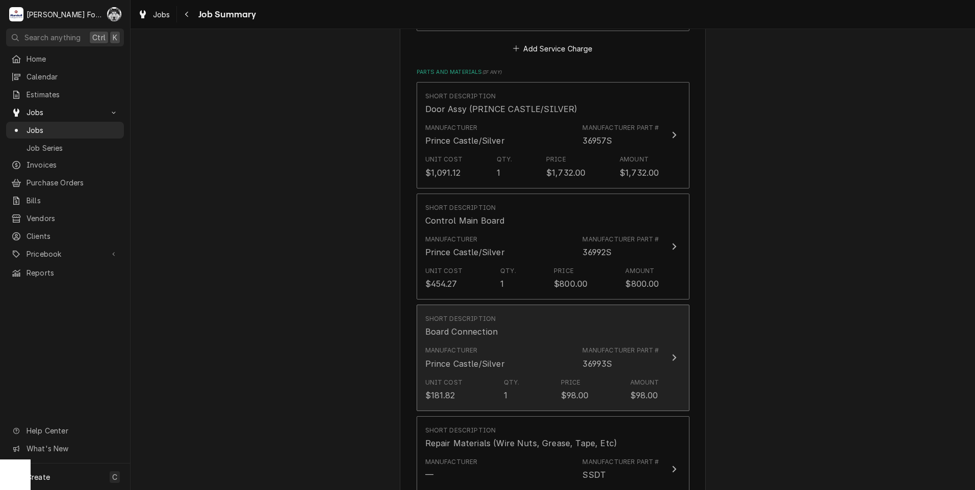
click at [474, 378] on div "Unit Cost $181.82 Qty. 1 Price $98.00 Amount $98.00" at bounding box center [542, 390] width 234 height 32
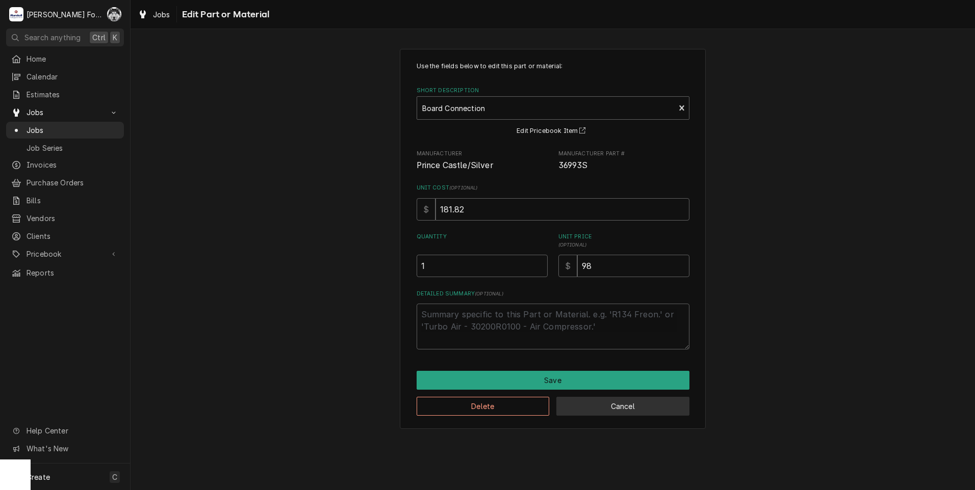
click at [587, 411] on button "Cancel" at bounding box center [622, 406] width 133 height 19
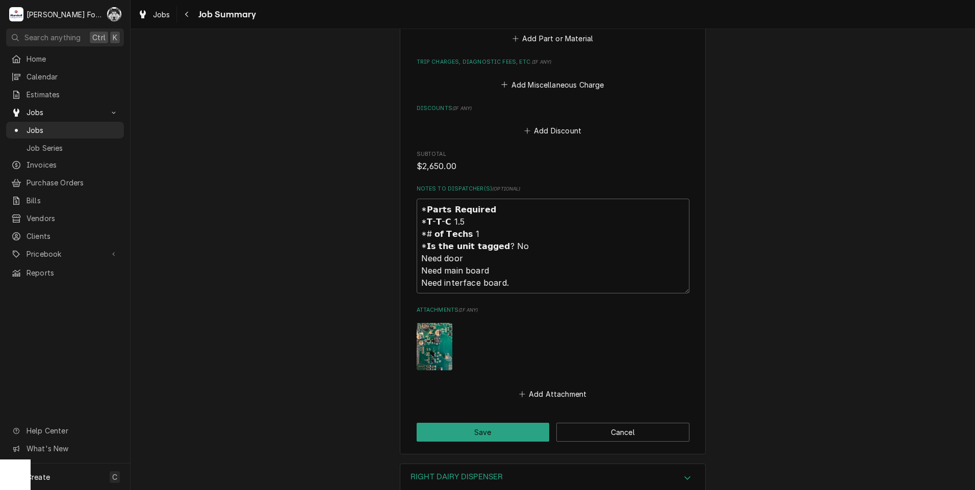
scroll to position [1190, 0]
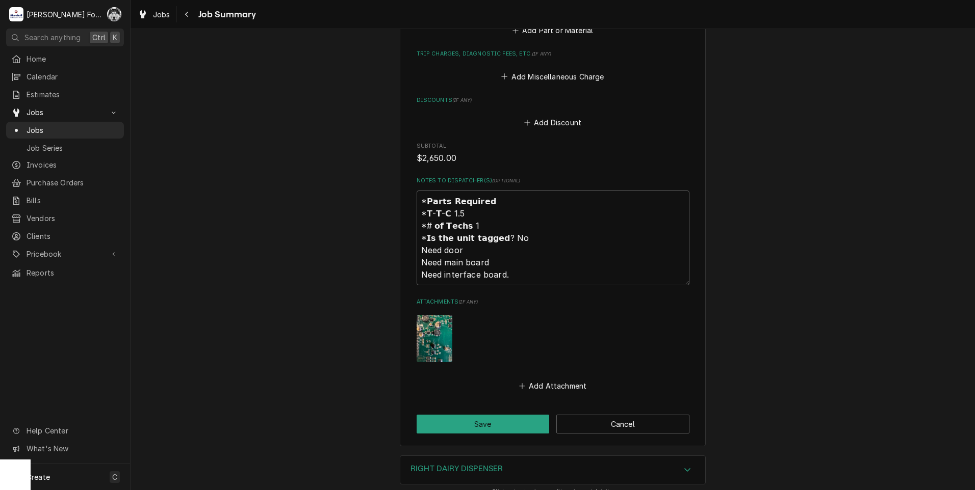
drag, startPoint x: 506, startPoint y: 350, endPoint x: 499, endPoint y: 355, distance: 8.5
drag, startPoint x: 499, startPoint y: 355, endPoint x: 430, endPoint y: 497, distance: 158.0
drag, startPoint x: 430, startPoint y: 497, endPoint x: 366, endPoint y: 414, distance: 104.3
drag, startPoint x: 370, startPoint y: 417, endPoint x: 330, endPoint y: 415, distance: 39.8
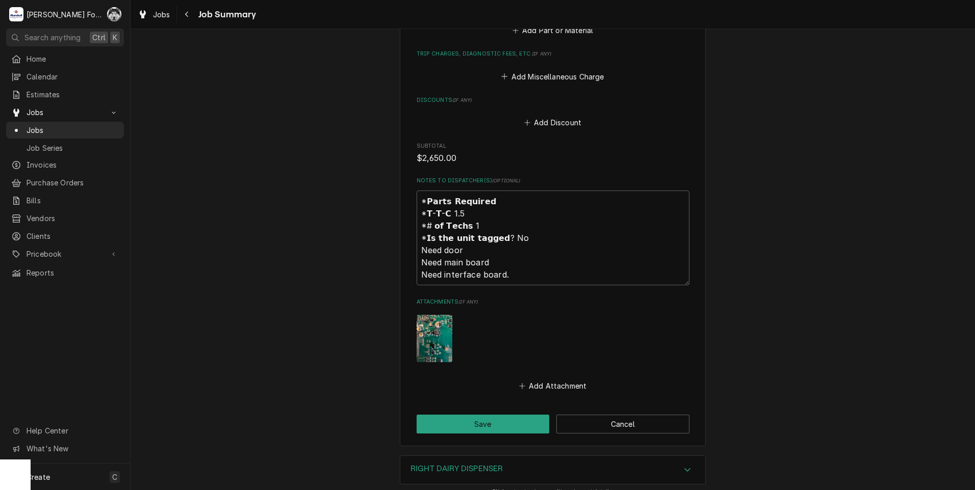
drag, startPoint x: 309, startPoint y: 422, endPoint x: 264, endPoint y: 345, distance: 90.0
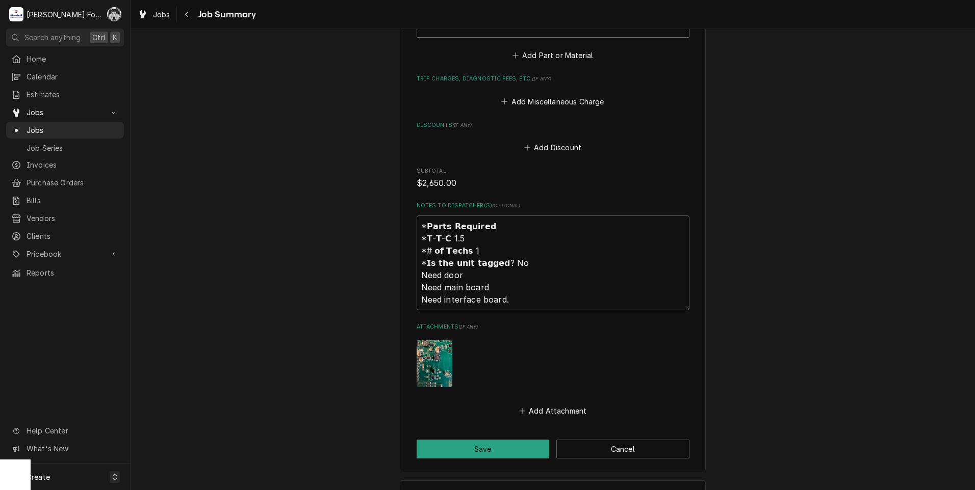
scroll to position [1239, 0]
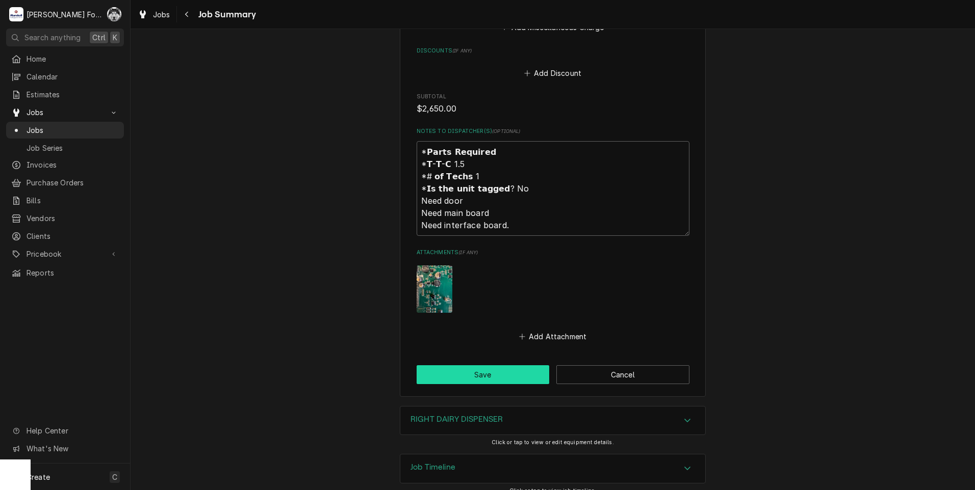
click at [442, 365] on button "Save" at bounding box center [482, 374] width 133 height 19
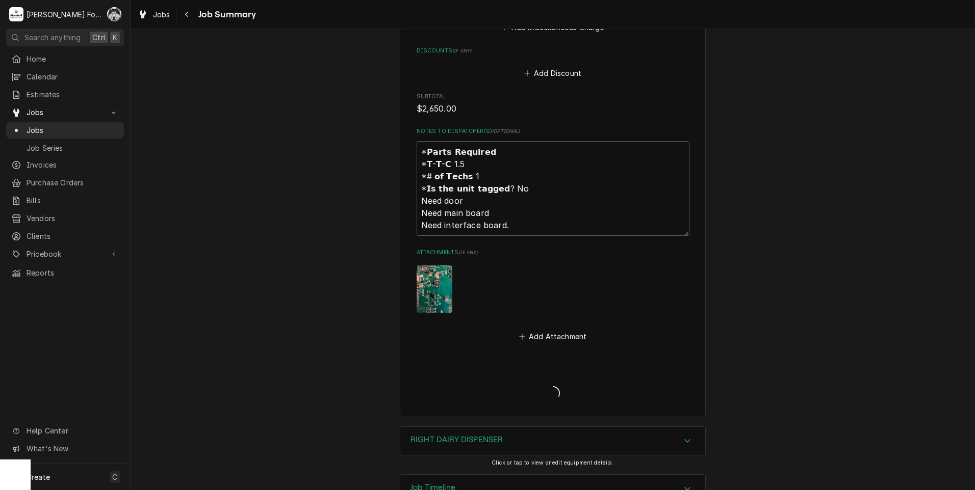
type textarea "x"
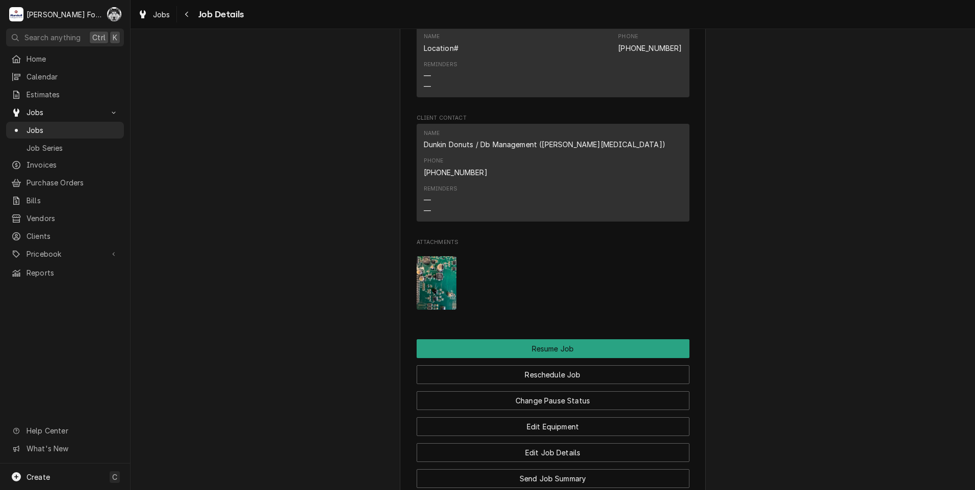
scroll to position [1110, 0]
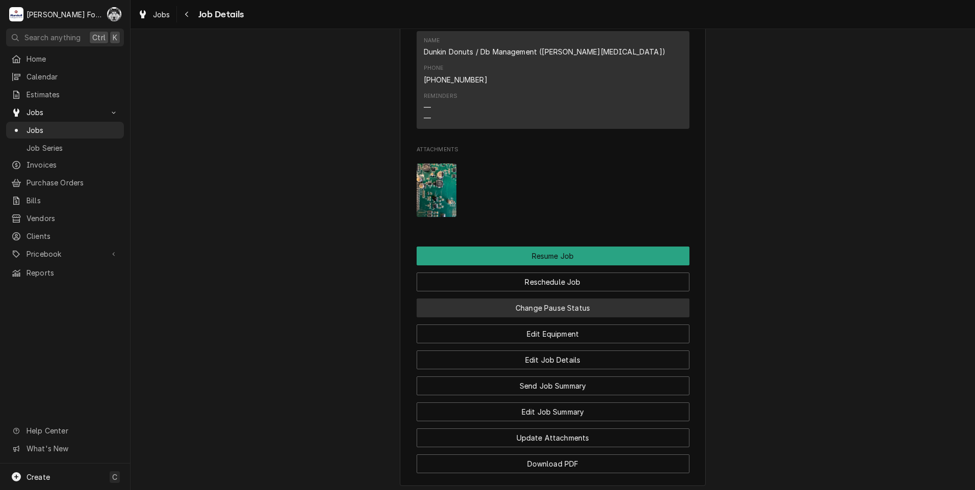
click at [536, 292] on div "Change Pause Status" at bounding box center [552, 305] width 273 height 26
click at [541, 299] on button "Change Pause Status" at bounding box center [552, 308] width 273 height 19
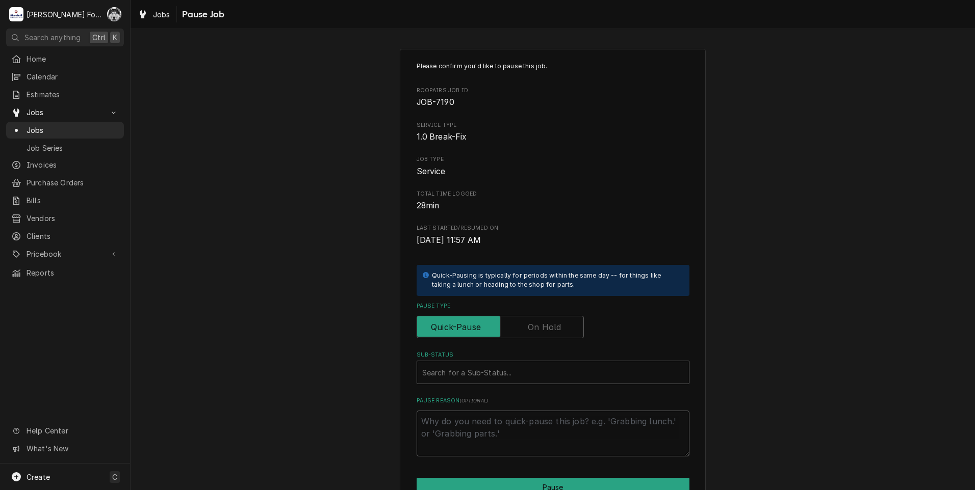
click at [526, 344] on div "Please confirm you'd like to pause this job. Roopairs Job ID JOB-7190 Service T…" at bounding box center [552, 259] width 273 height 395
click at [526, 338] on input "Pause Type" at bounding box center [500, 327] width 158 height 22
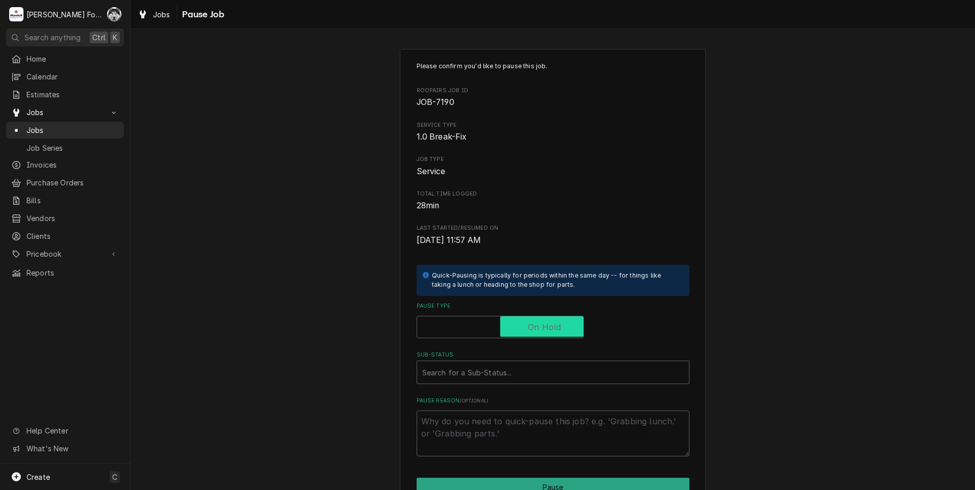
checkbox input "true"
click at [523, 391] on div "Please confirm you'd like to pause this job. Roopairs Job ID JOB-7190 Service T…" at bounding box center [552, 259] width 273 height 395
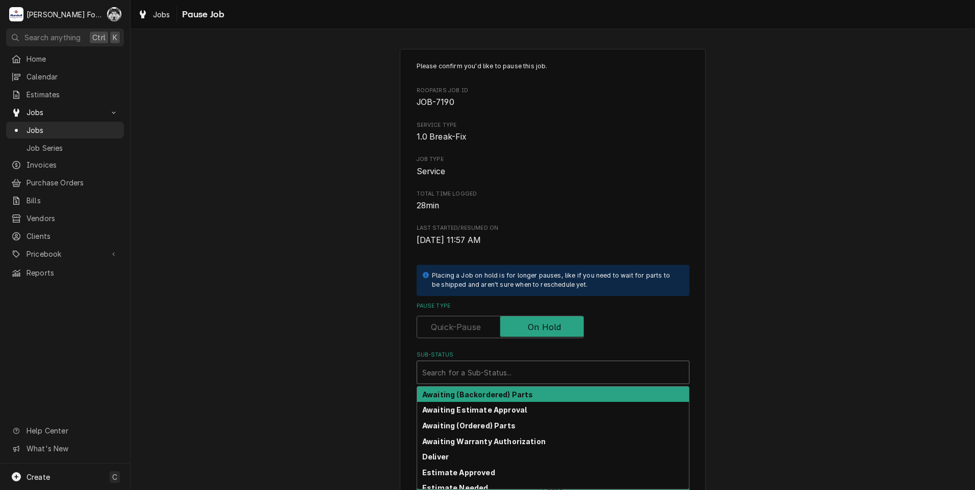
click at [518, 378] on div "Sub-Status" at bounding box center [553, 372] width 262 height 18
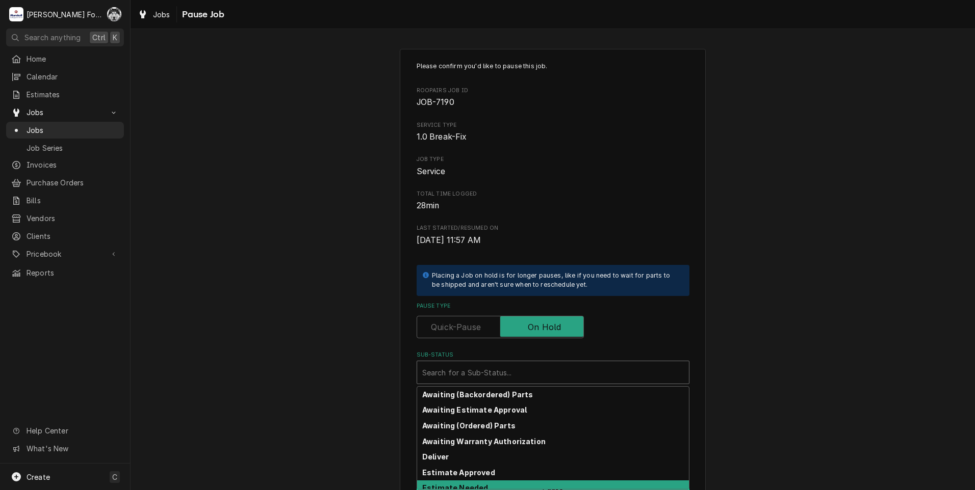
click at [434, 489] on strong "Estimate Needed" at bounding box center [455, 488] width 66 height 9
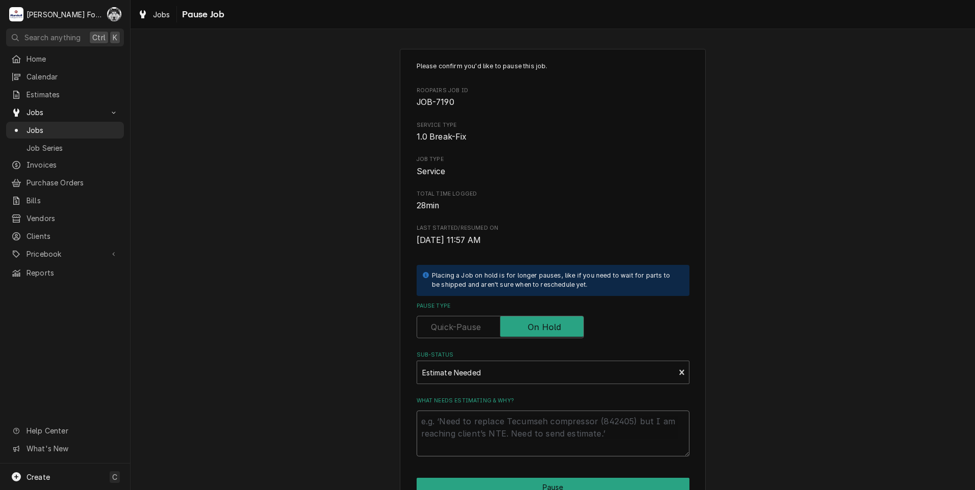
click at [461, 434] on textarea "What needs estimating & why?" at bounding box center [552, 434] width 273 height 46
type textarea "x"
type textarea "P"
type textarea "x"
type textarea "PA"
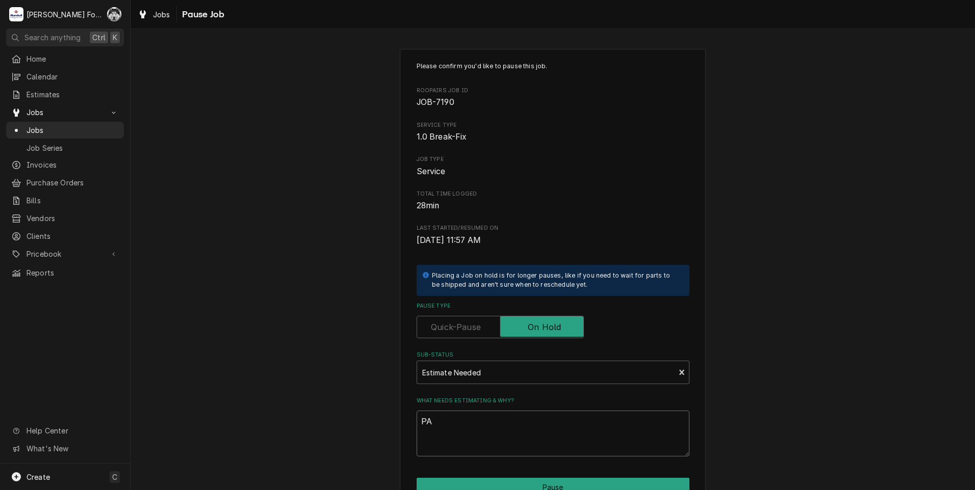
type textarea "x"
type textarea "PAT"
type textarea "x"
type textarea "PA"
type textarea "x"
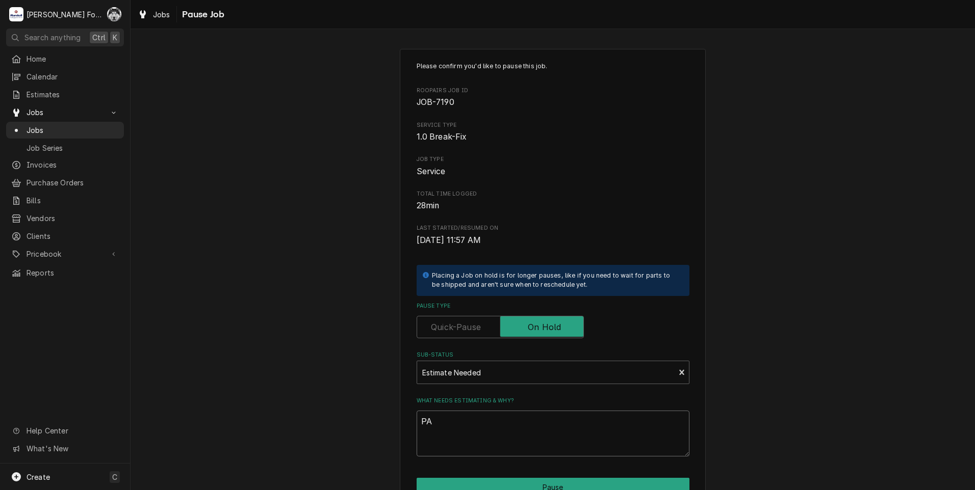
type textarea "PAR"
type textarea "x"
type textarea "PART"
type textarea "x"
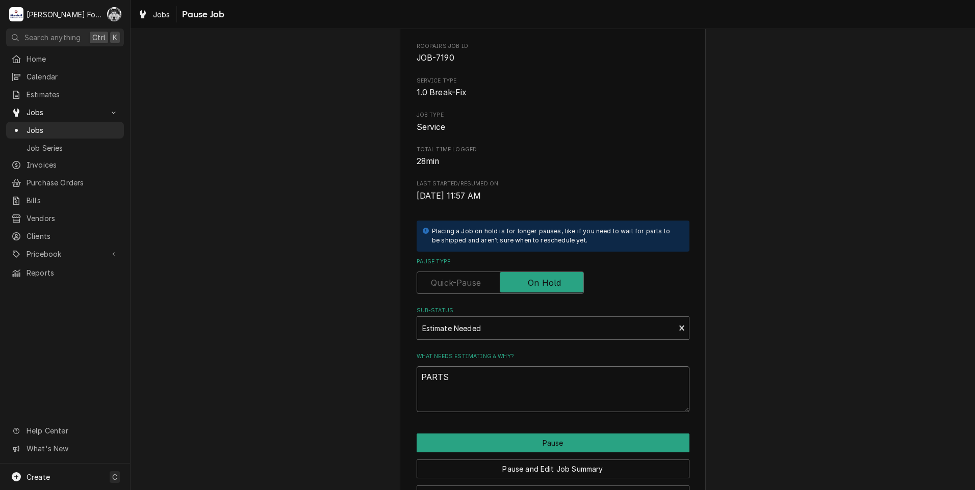
scroll to position [81, 0]
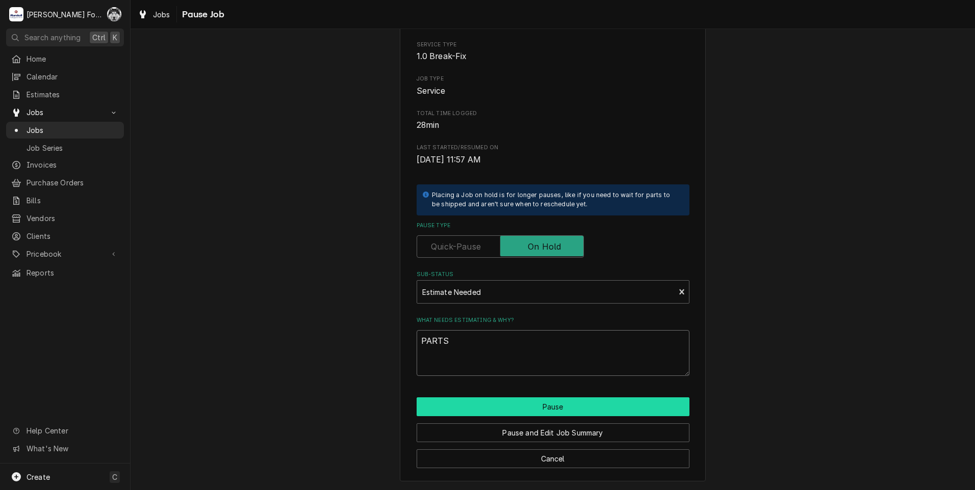
type textarea "PARTS"
click at [566, 410] on button "Pause" at bounding box center [552, 407] width 273 height 19
type textarea "x"
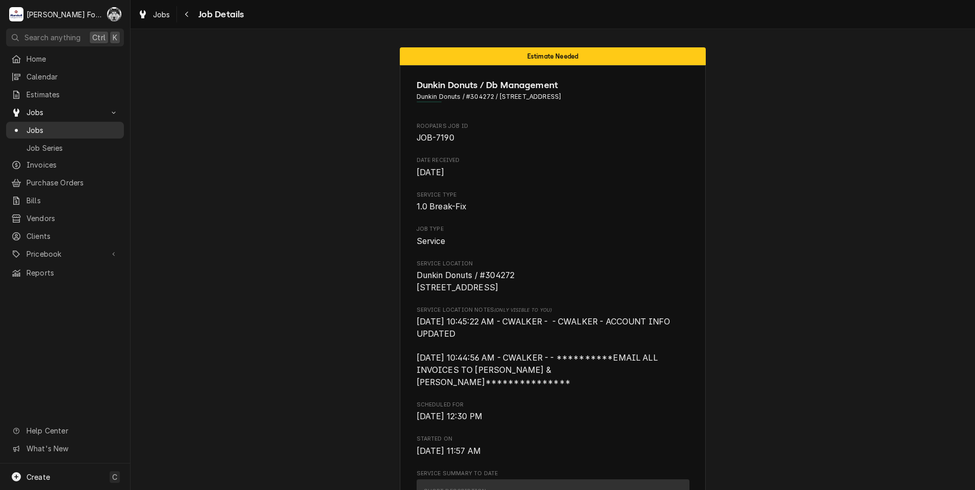
click at [40, 126] on span "Jobs" at bounding box center [73, 130] width 92 height 11
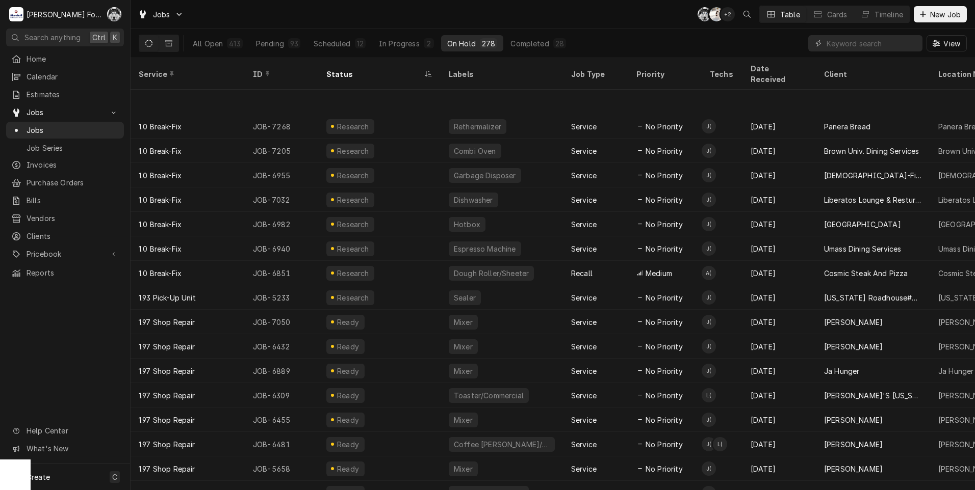
scroll to position [60, 0]
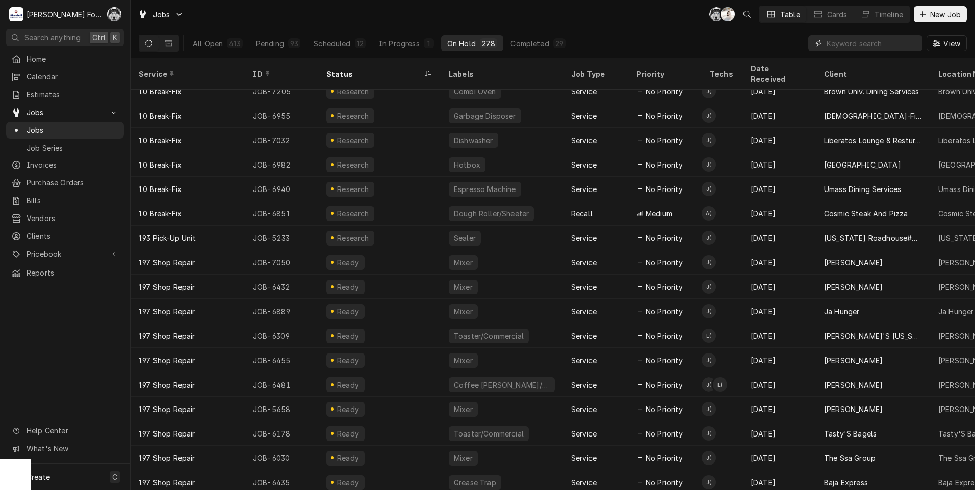
click at [849, 46] on input "Dynamic Content Wrapper" at bounding box center [871, 43] width 91 height 16
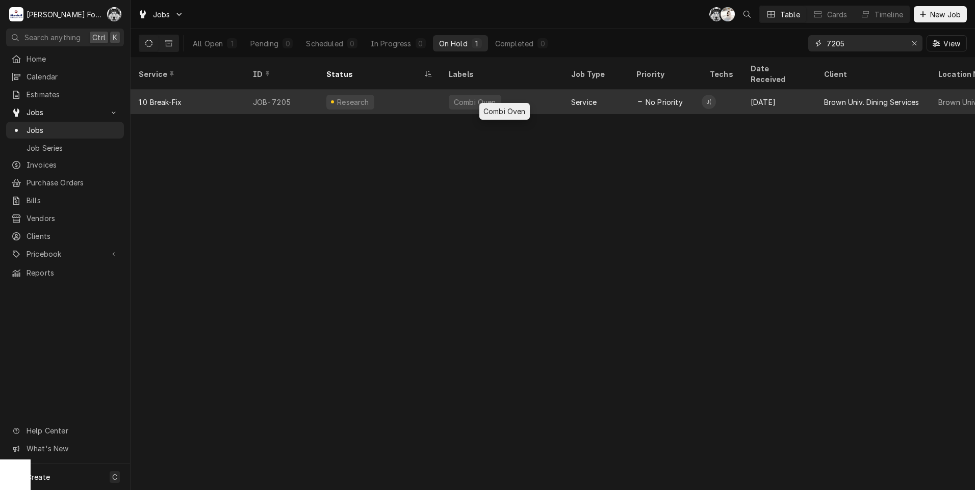
type input "7205"
click at [447, 93] on div "Combi Oven" at bounding box center [501, 102] width 122 height 24
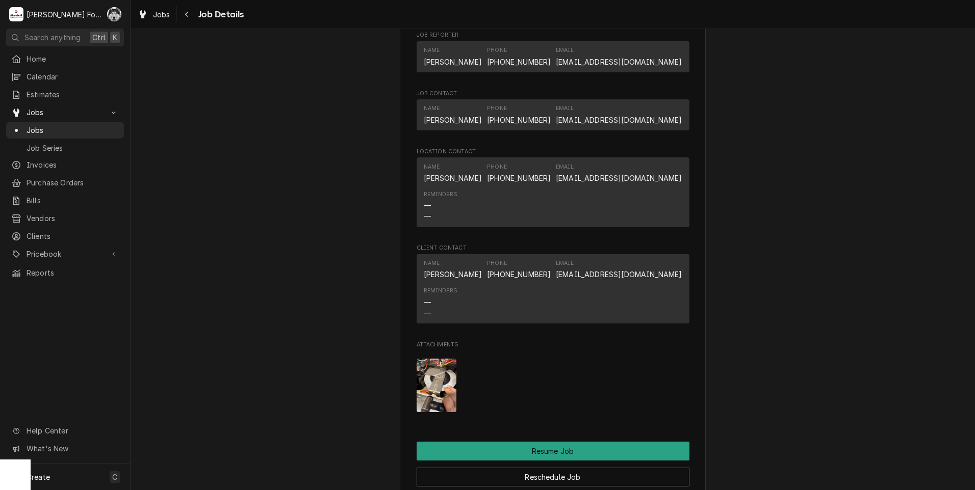
scroll to position [1359, 0]
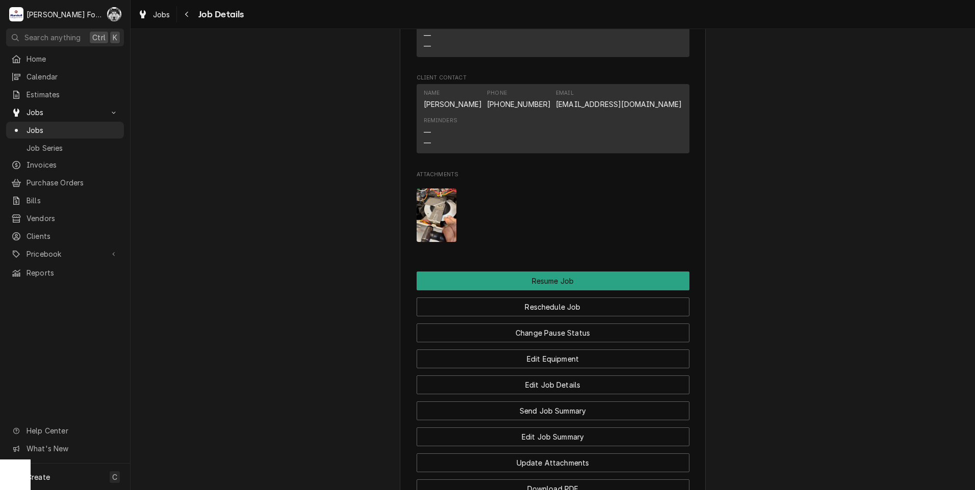
click at [442, 239] on img "Attachments" at bounding box center [436, 216] width 40 height 54
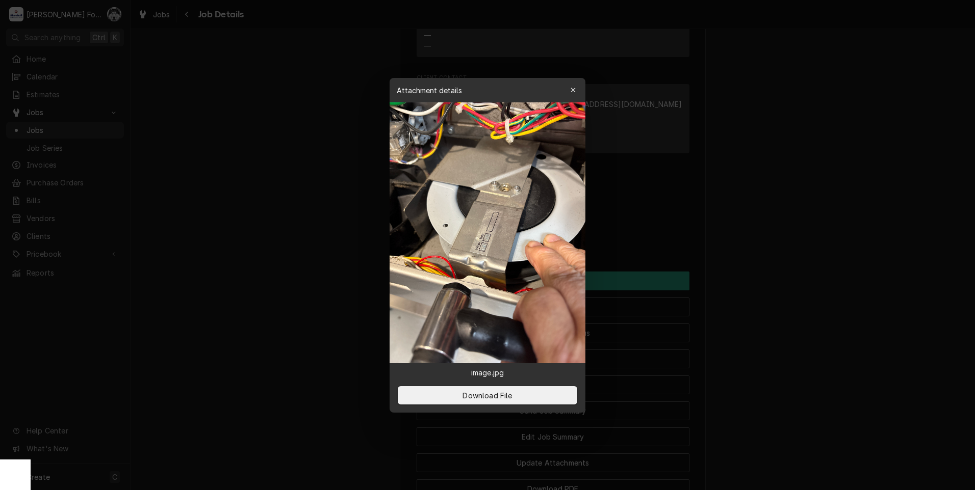
click at [803, 237] on div at bounding box center [487, 245] width 975 height 490
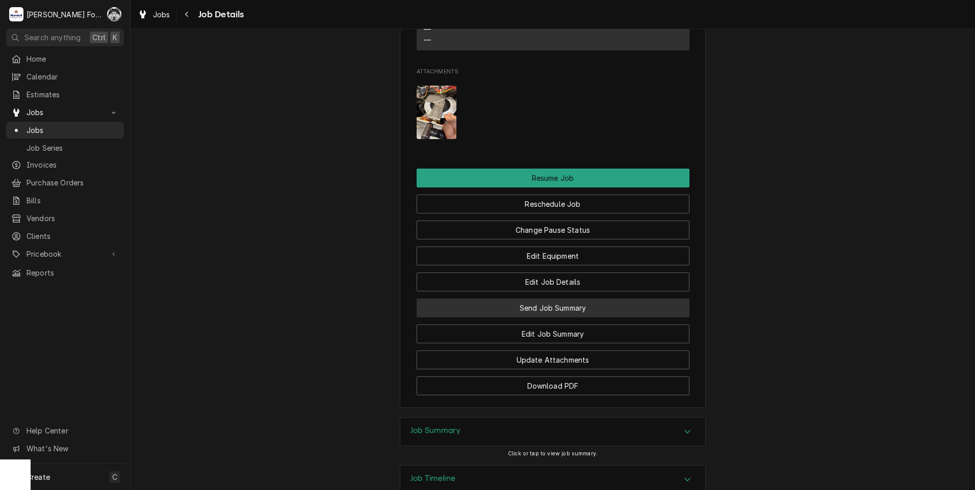
scroll to position [1546, 0]
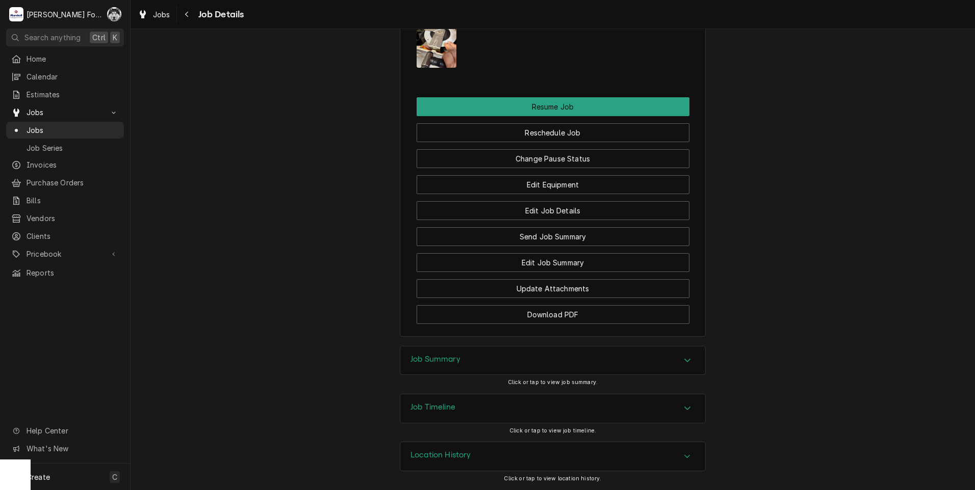
click at [458, 372] on div "Job Summary" at bounding box center [552, 361] width 305 height 29
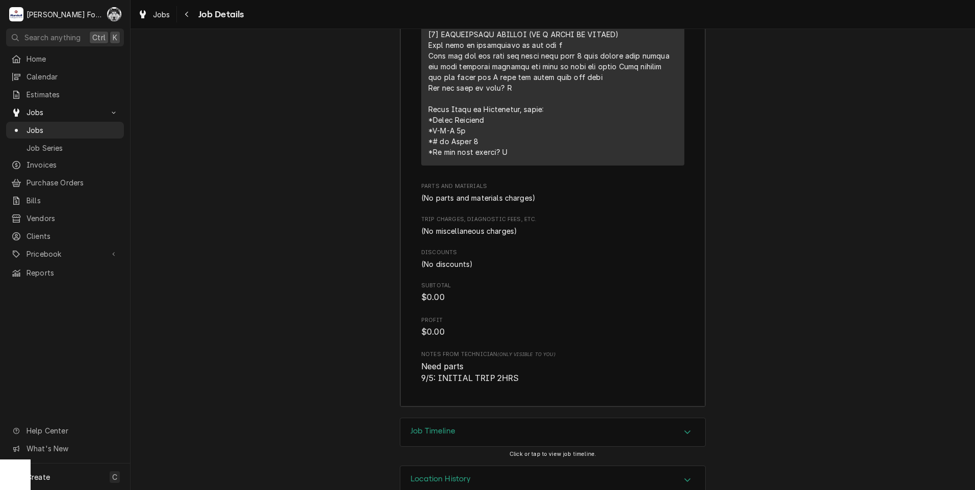
scroll to position [2314, 0]
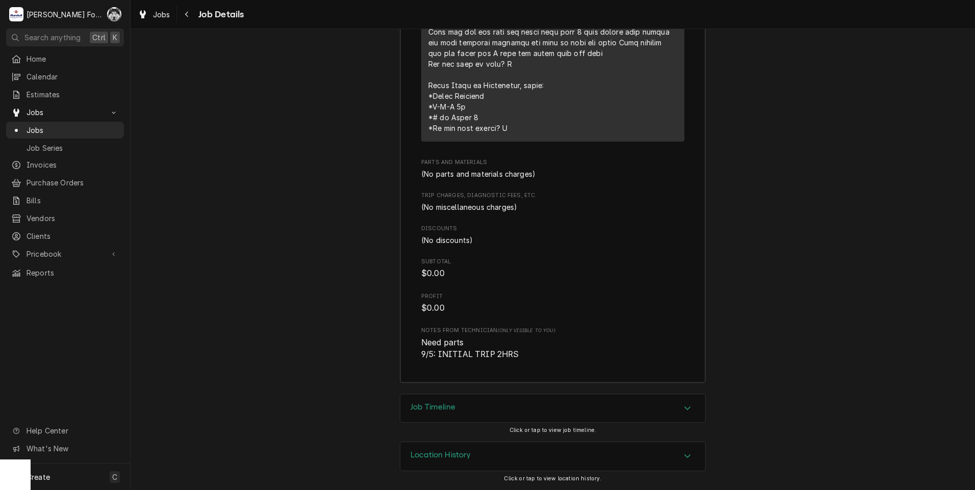
click at [490, 409] on div "Job Timeline" at bounding box center [552, 409] width 305 height 29
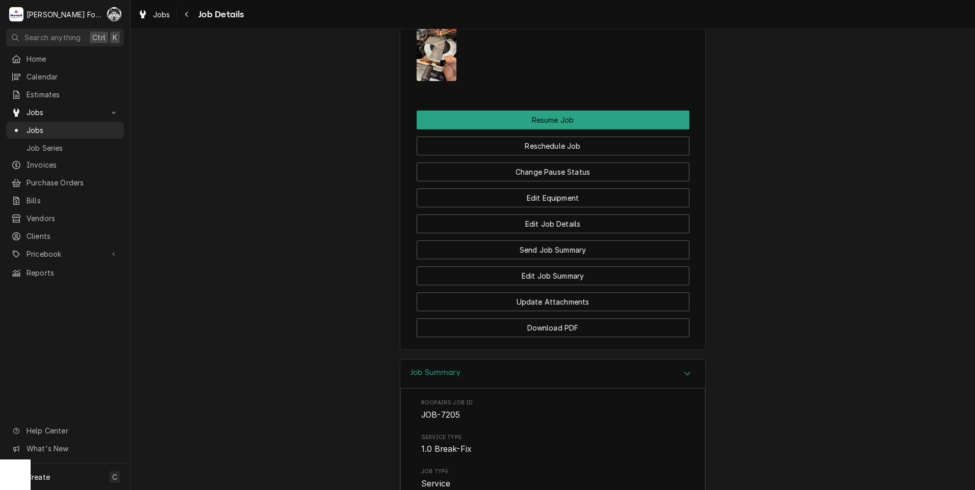
scroll to position [1359, 0]
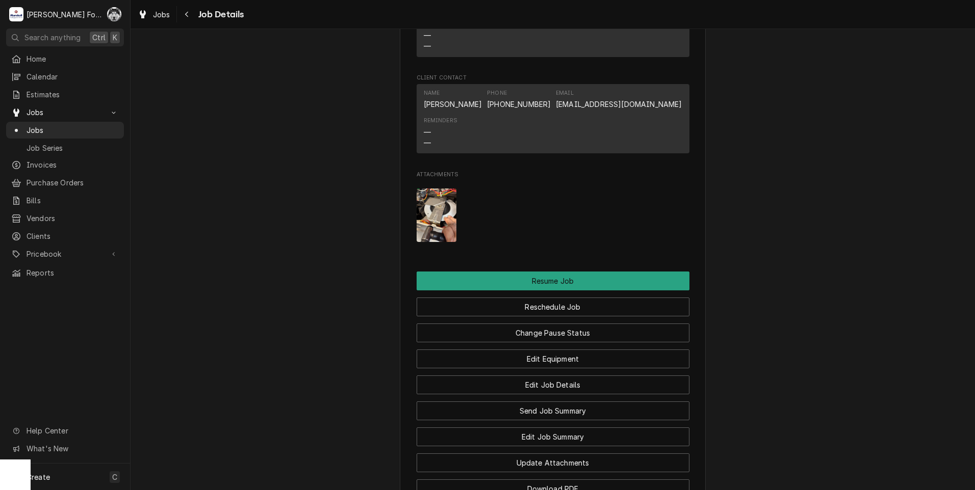
click at [429, 239] on img "Attachments" at bounding box center [436, 216] width 40 height 54
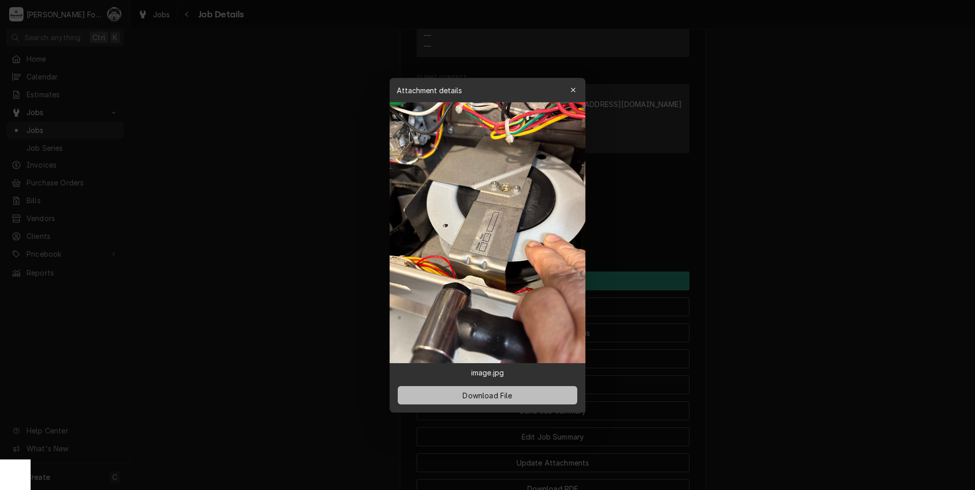
click at [501, 393] on span "Download File" at bounding box center [487, 395] width 54 height 11
click at [331, 175] on div at bounding box center [487, 245] width 975 height 490
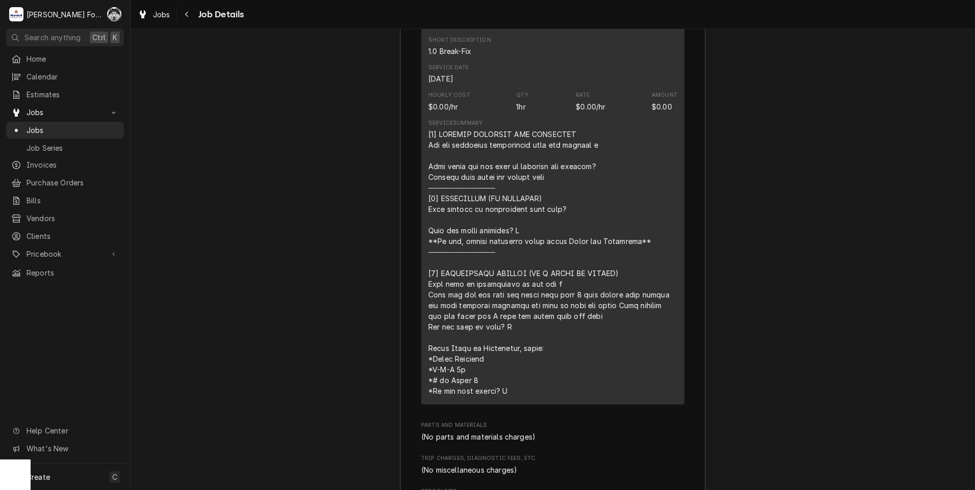
scroll to position [1869, 0]
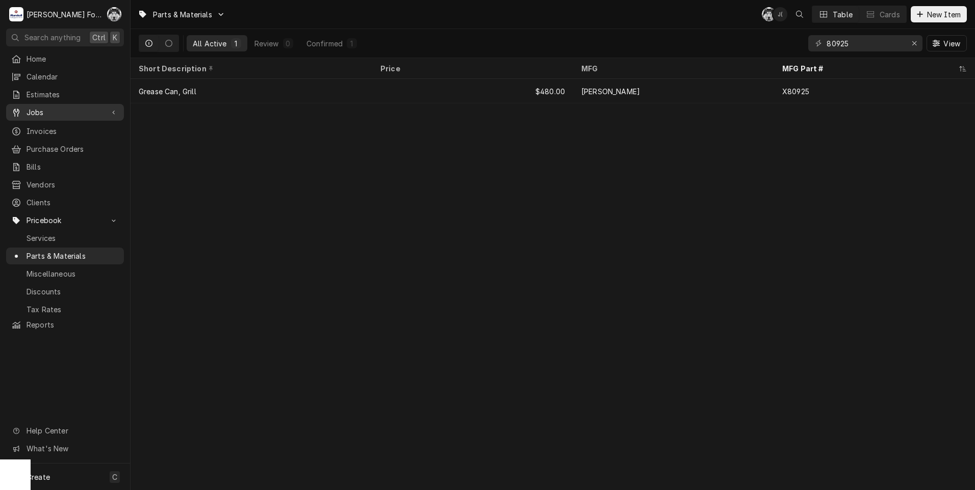
click at [21, 109] on div "Dynamic Content Wrapper" at bounding box center [16, 113] width 10 height 10
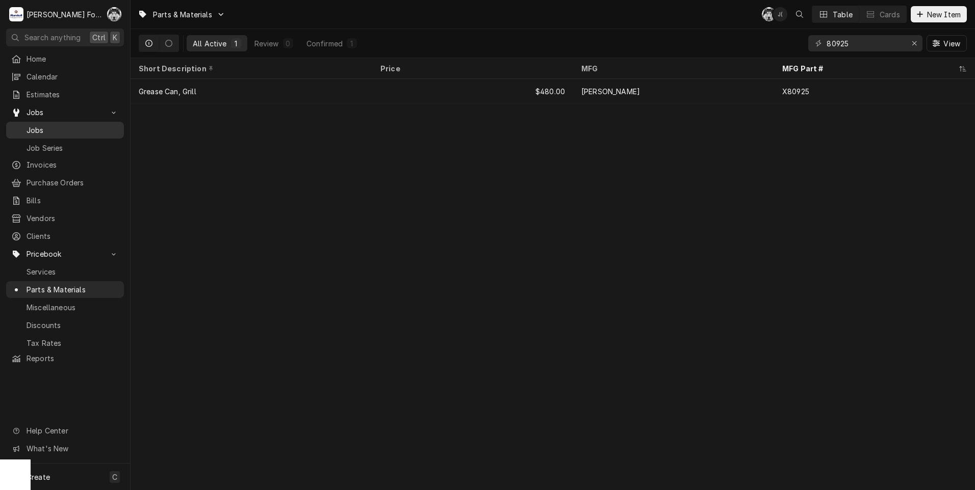
click at [47, 125] on span "Jobs" at bounding box center [73, 130] width 92 height 11
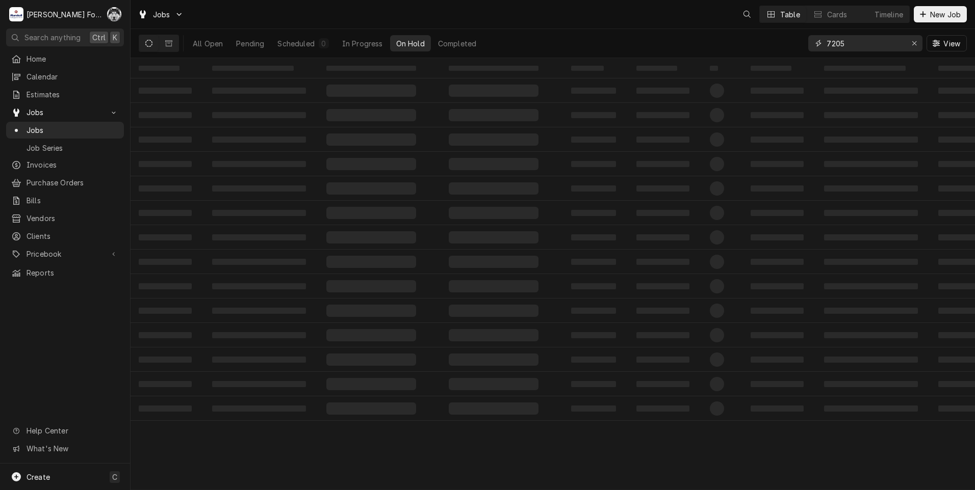
drag, startPoint x: 870, startPoint y: 48, endPoint x: 708, endPoint y: 48, distance: 162.6
click at [708, 48] on div "All Open Pending Scheduled 0 In Progress On Hold Completed 7205 View" at bounding box center [553, 43] width 828 height 29
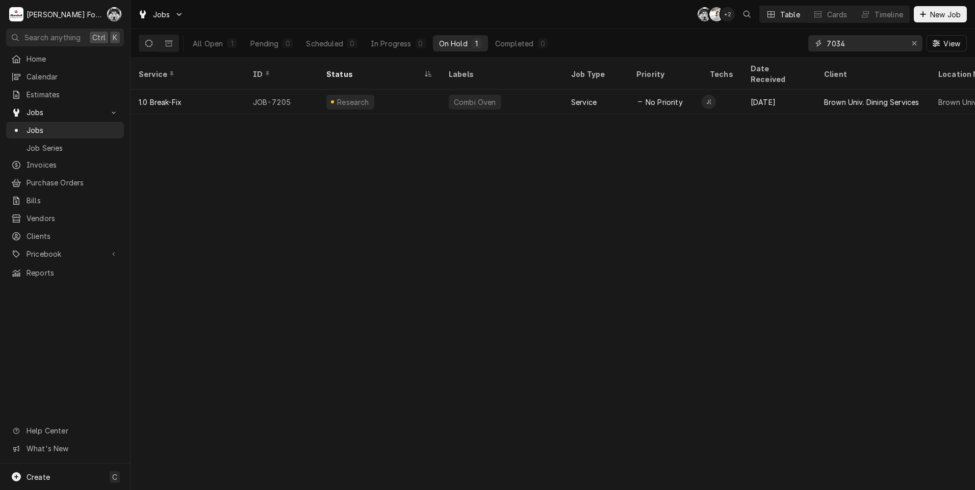
type input "7034"
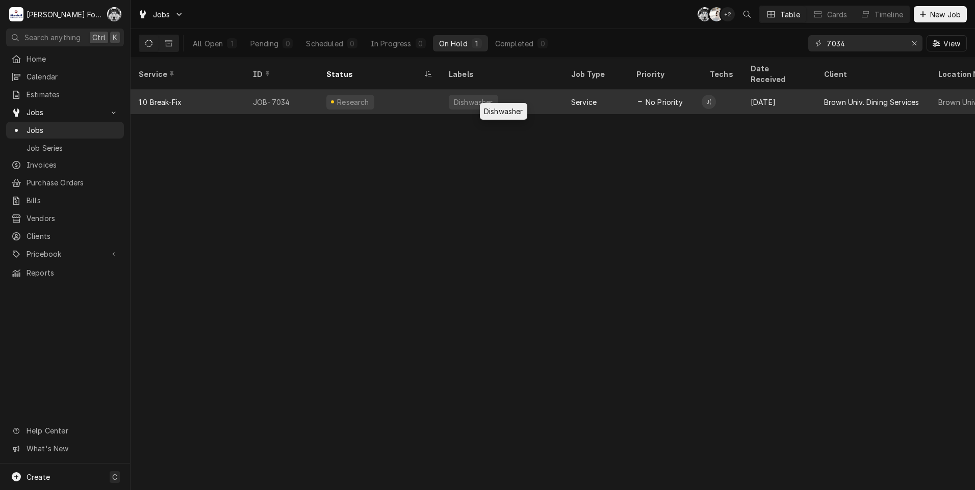
click at [497, 90] on div "Dishwasher" at bounding box center [501, 102] width 122 height 24
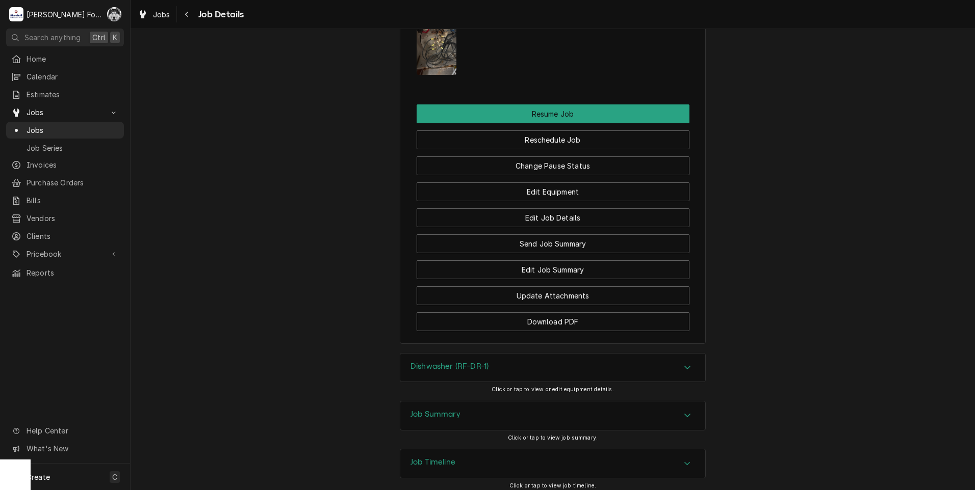
scroll to position [1522, 0]
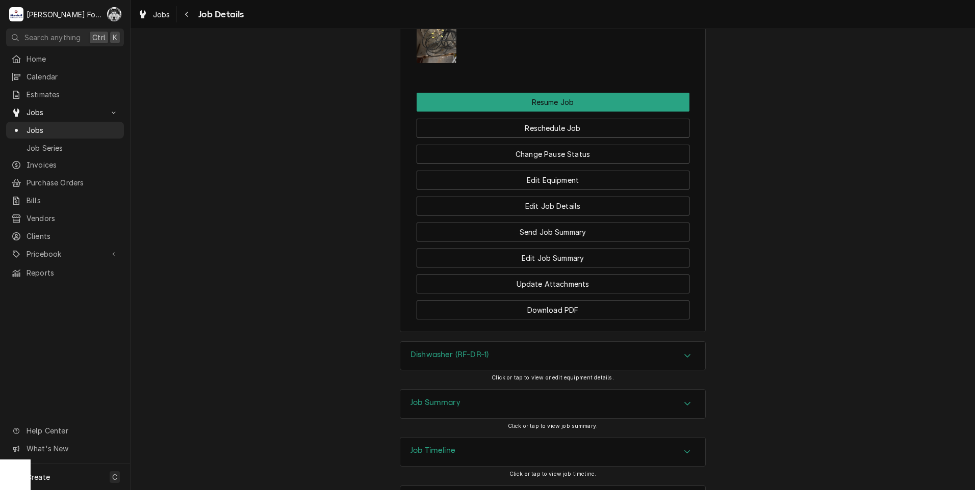
click at [469, 350] on div "Dishwasher (RF-DR-1)" at bounding box center [449, 356] width 78 height 12
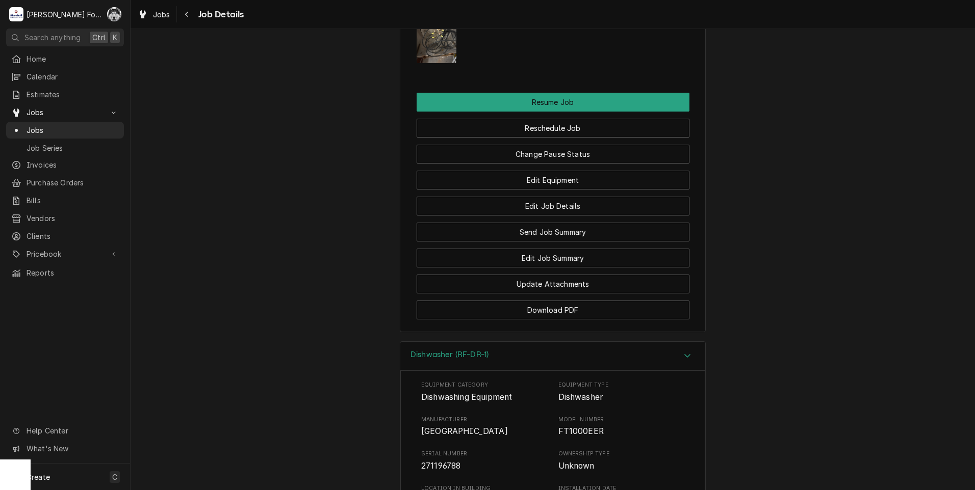
scroll to position [2067, 0]
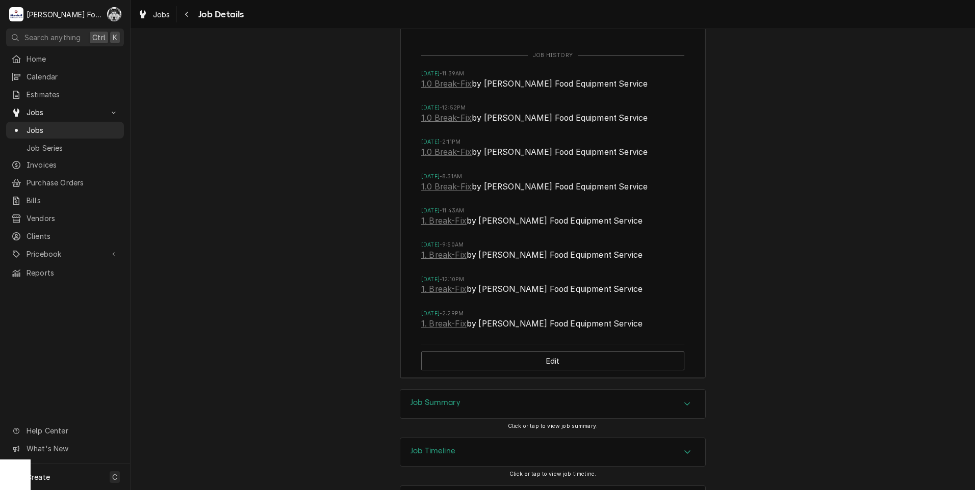
click at [460, 390] on div "Job Summary" at bounding box center [552, 404] width 305 height 29
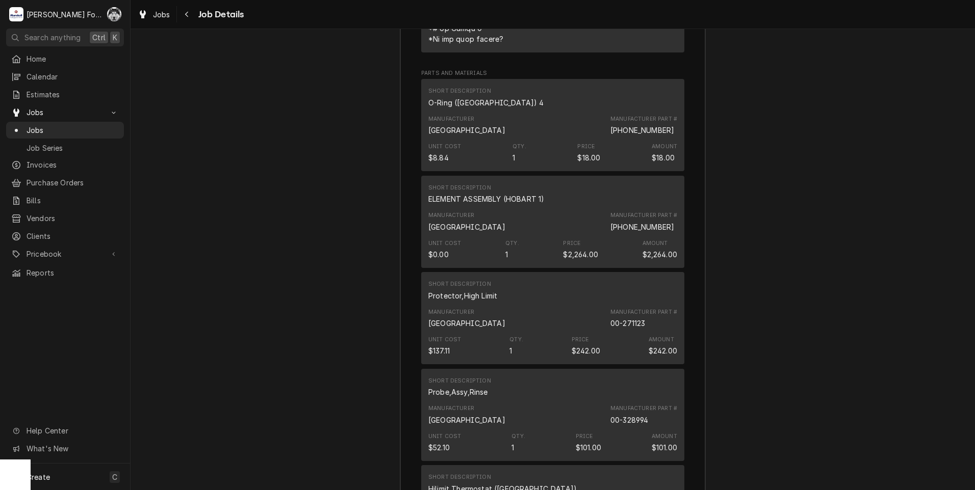
scroll to position [2957, 0]
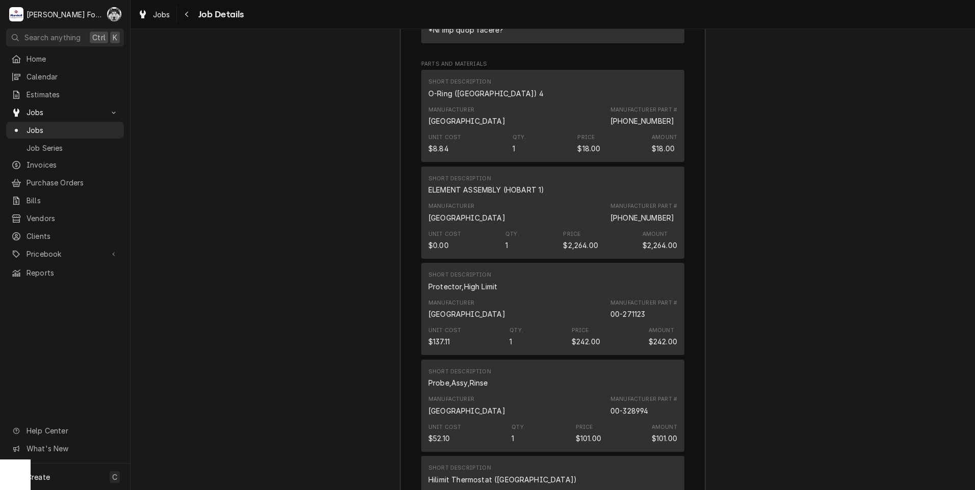
drag, startPoint x: 610, startPoint y: 187, endPoint x: 672, endPoint y: 189, distance: 61.7
click at [672, 202] on div "Manufacturer Part # [PHONE_NUMBER]" at bounding box center [643, 212] width 67 height 20
drag, startPoint x: 672, startPoint y: 189, endPoint x: 650, endPoint y: 187, distance: 22.0
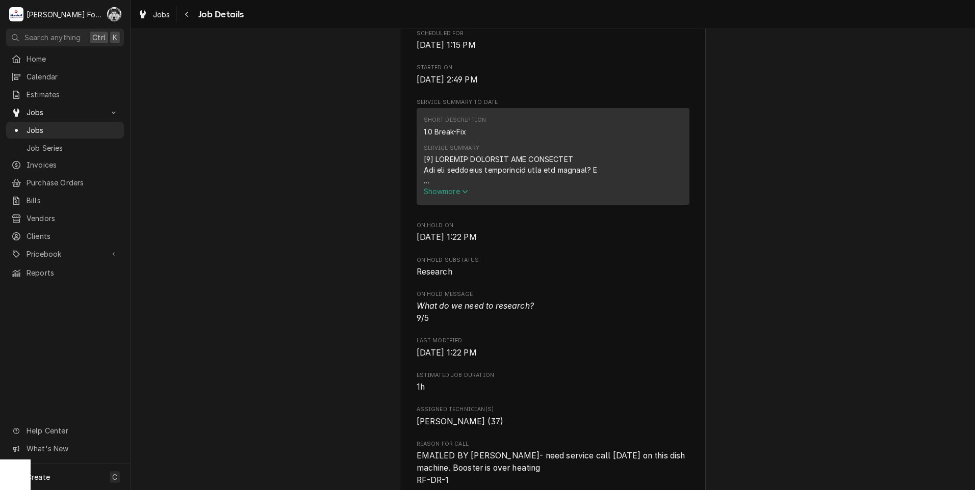
scroll to position [748, 0]
